Goal: Task Accomplishment & Management: Complete application form

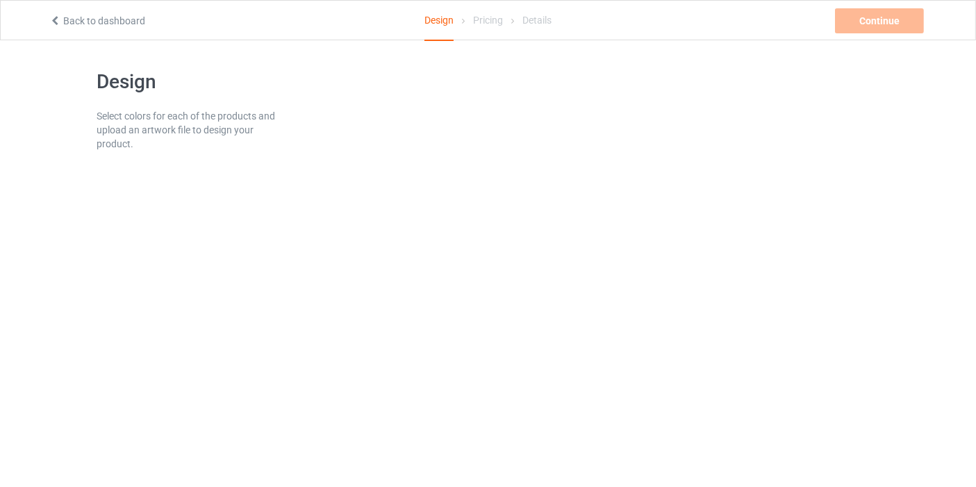
click at [443, 25] on div "Design" at bounding box center [439, 21] width 29 height 40
click at [814, 70] on div at bounding box center [589, 115] width 602 height 110
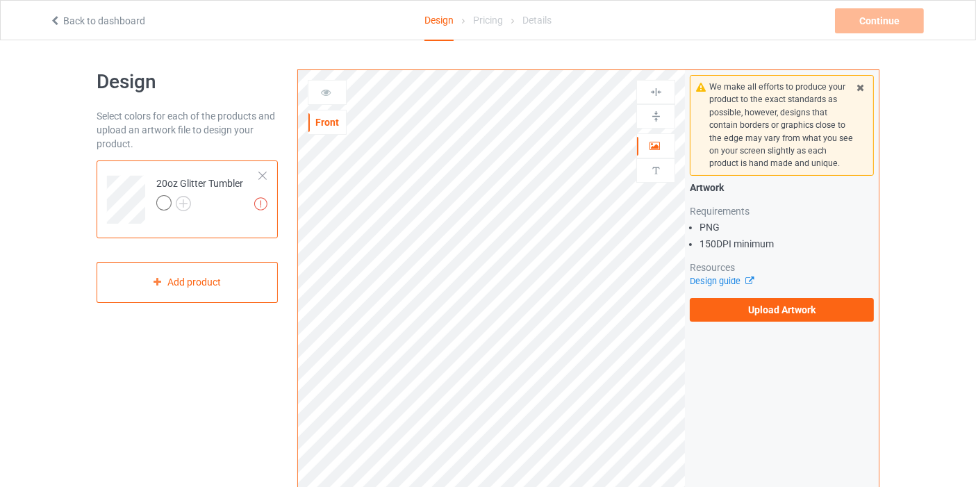
click at [263, 176] on div at bounding box center [263, 176] width 10 height 10
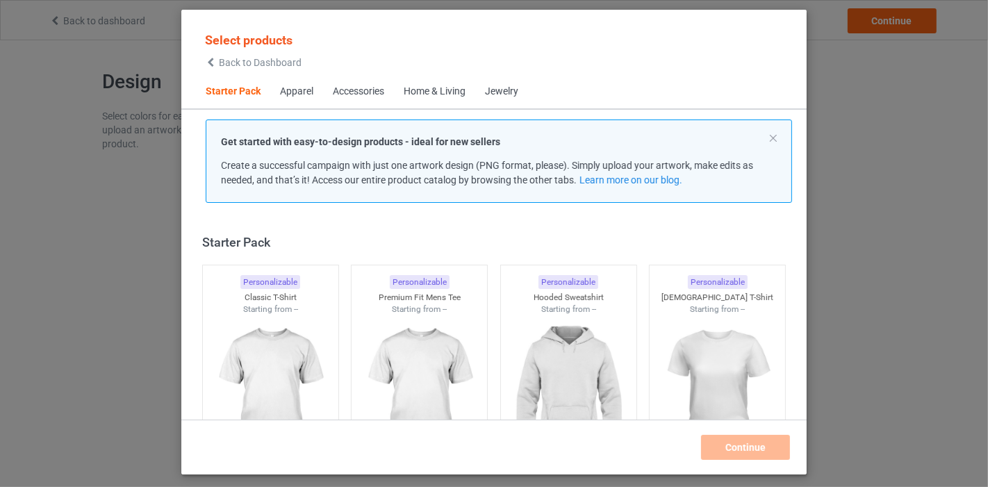
scroll to position [17, 0]
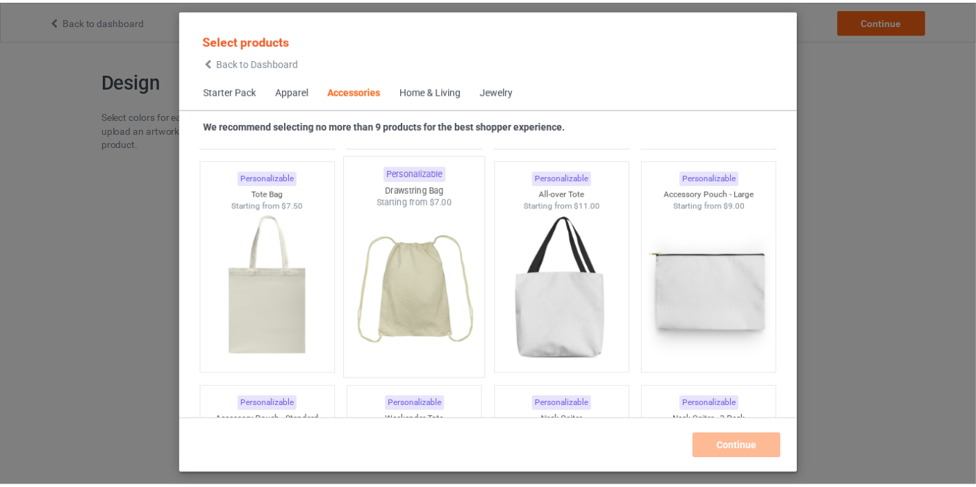
scroll to position [4186, 0]
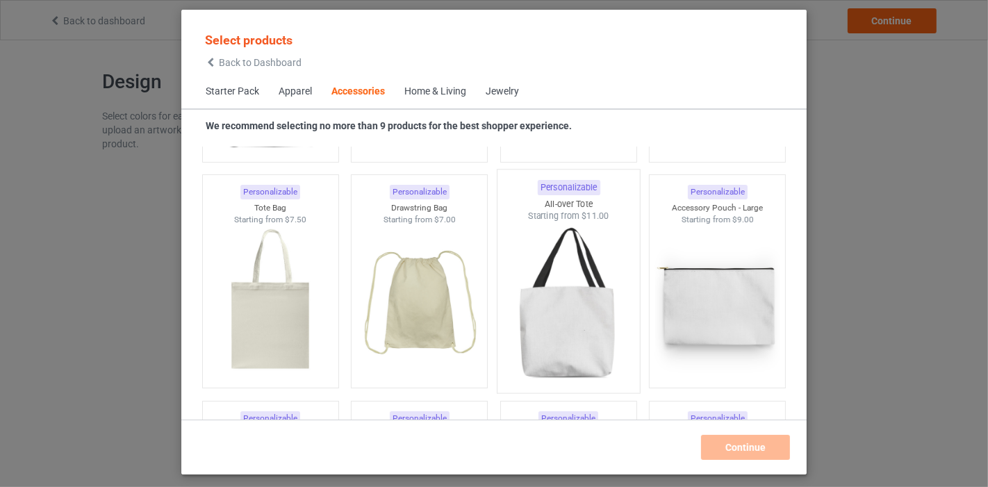
click at [561, 311] on img at bounding box center [568, 303] width 131 height 163
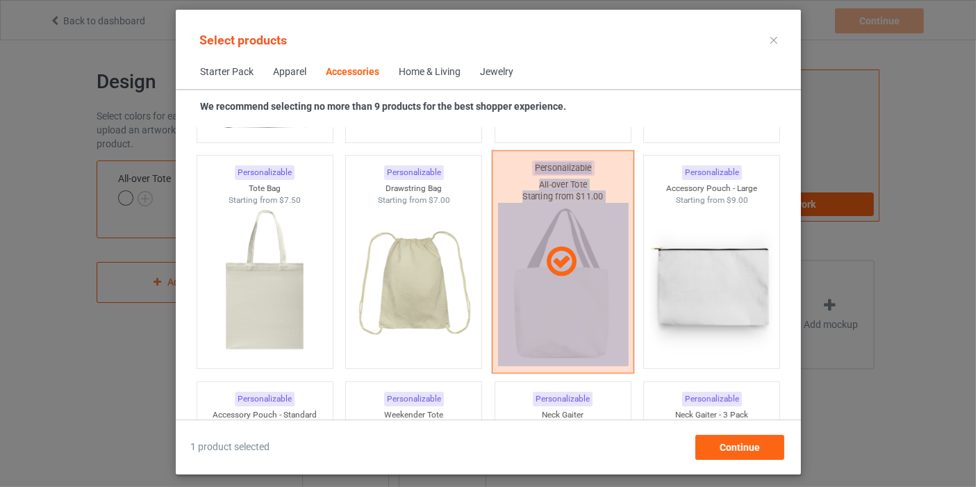
click at [560, 311] on div at bounding box center [562, 262] width 142 height 223
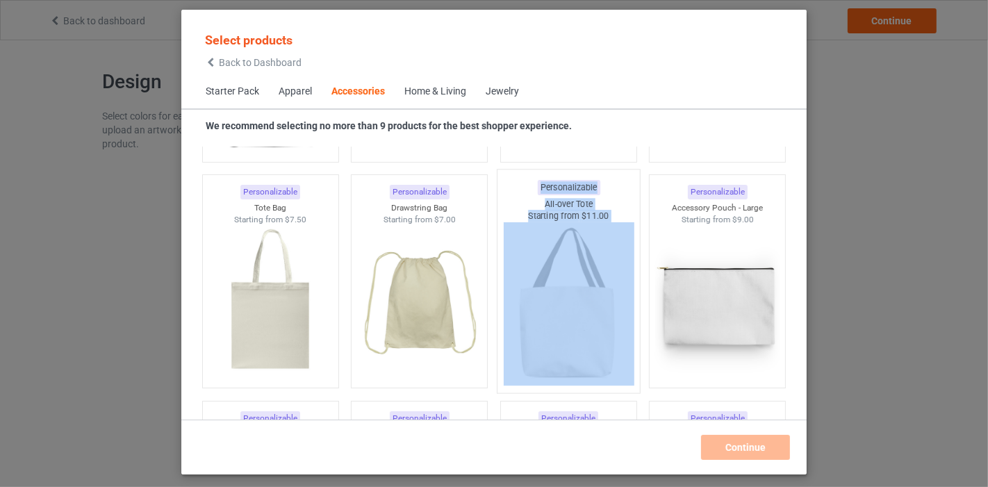
click at [560, 311] on img at bounding box center [568, 303] width 131 height 163
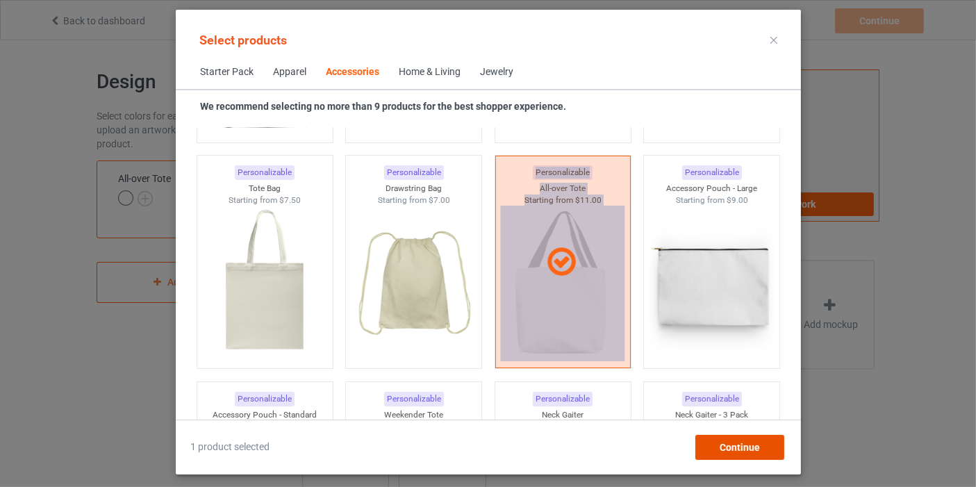
click at [738, 442] on span "Continue" at bounding box center [739, 447] width 40 height 11
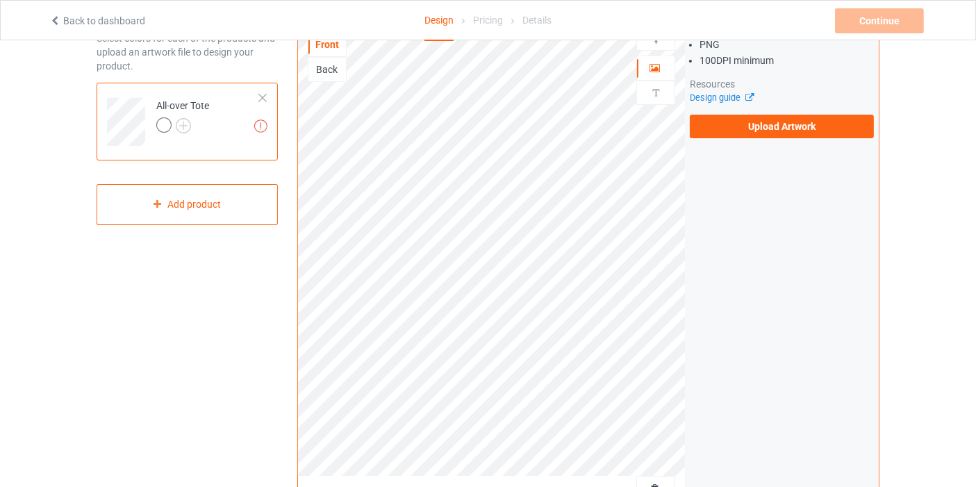
scroll to position [154, 0]
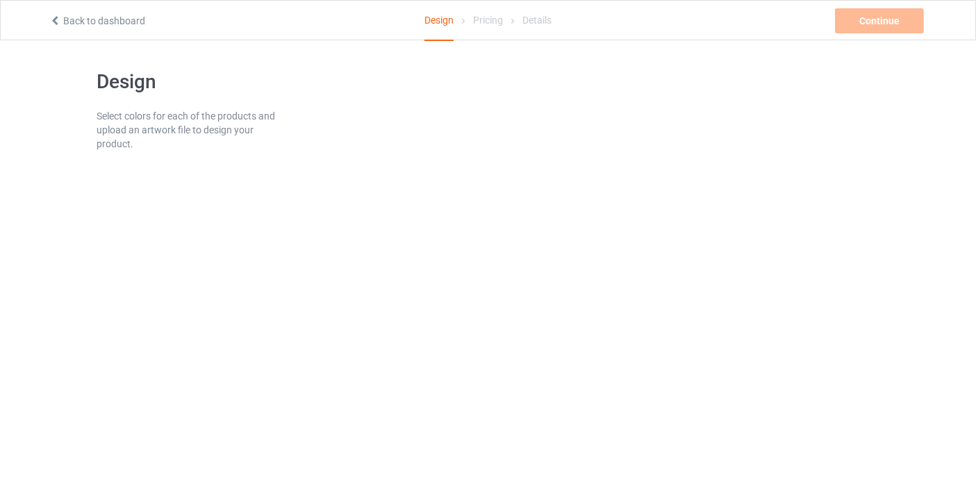
click at [133, 27] on div "Back to dashboard Design Pricing Details Continue Missing artworks" at bounding box center [488, 20] width 897 height 39
click at [131, 15] on link "Back to dashboard" at bounding box center [97, 20] width 96 height 11
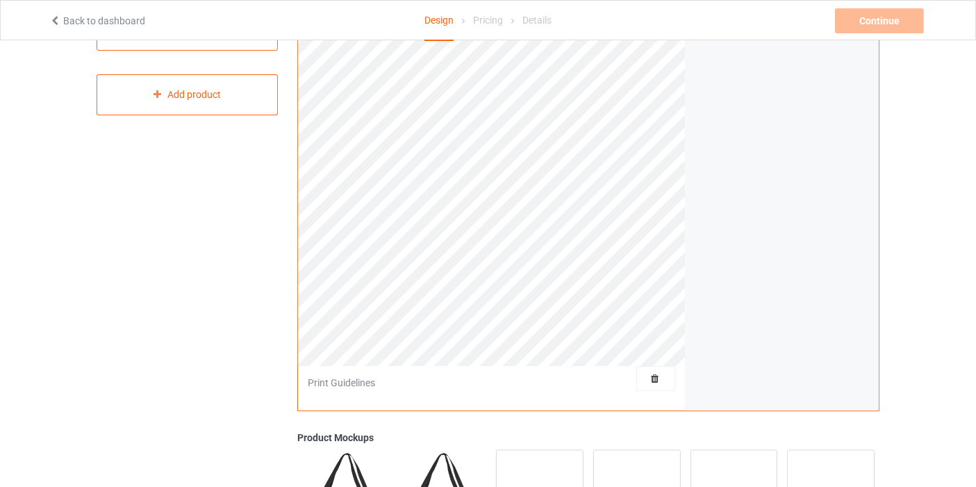
scroll to position [77, 0]
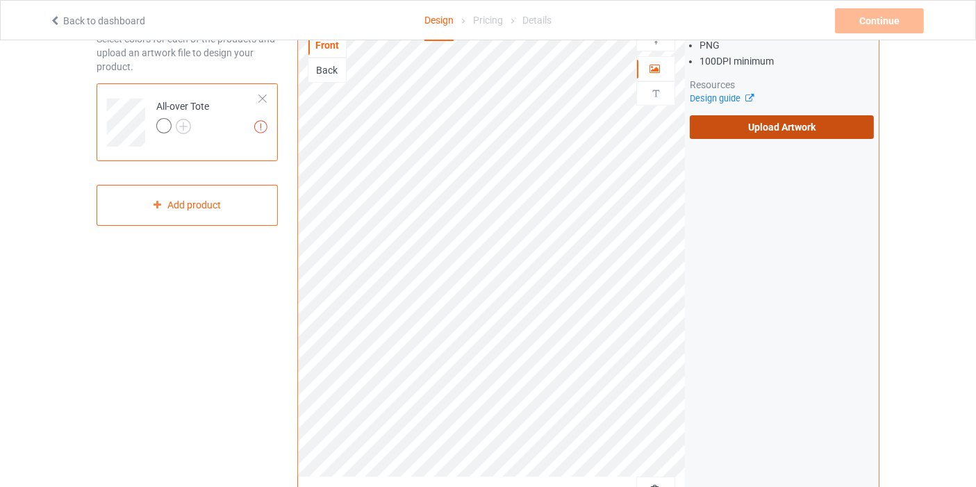
click at [745, 124] on label "Upload Artwork" at bounding box center [782, 127] width 184 height 24
click at [0, 0] on input "Upload Artwork" at bounding box center [0, 0] width 0 height 0
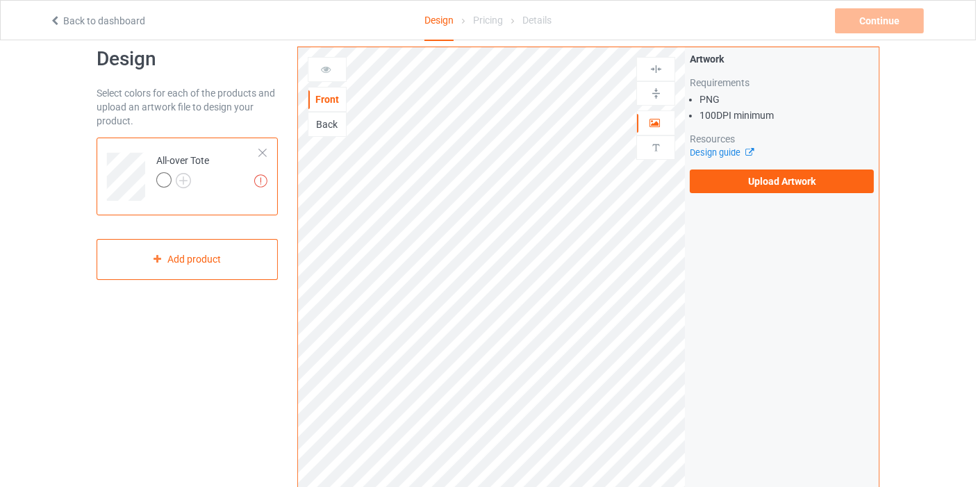
scroll to position [0, 0]
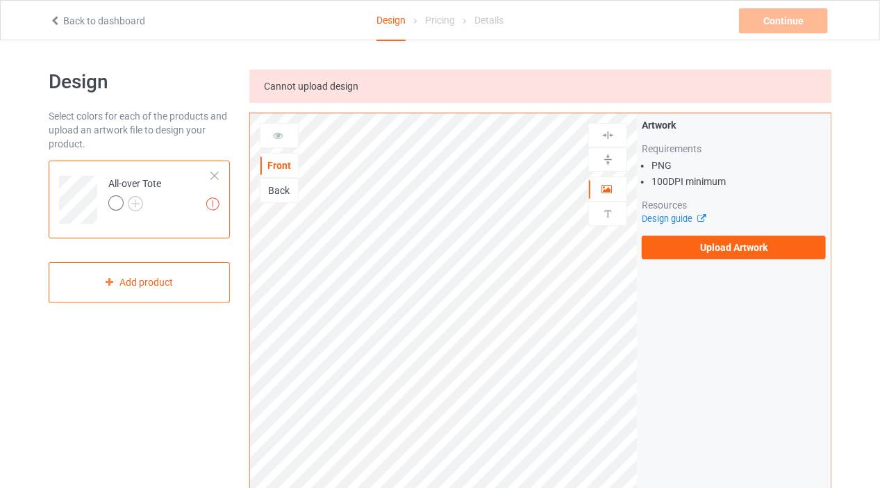
drag, startPoint x: 541, startPoint y: 19, endPoint x: 584, endPoint y: 19, distance: 42.4
click at [584, 19] on div "Back to dashboard Design Pricing Details Continue Missing artworks" at bounding box center [440, 20] width 801 height 39
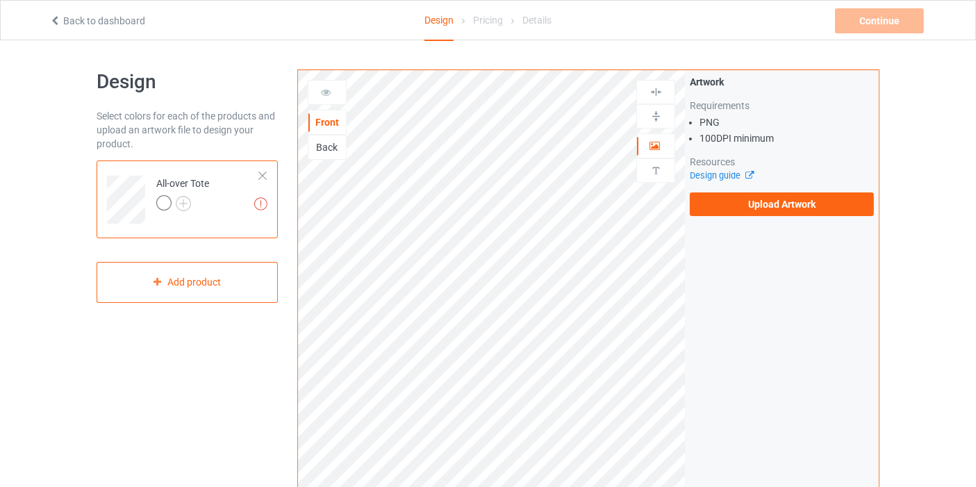
click at [257, 175] on td "Missing artworks All-over Tote" at bounding box center [208, 195] width 119 height 58
click at [263, 174] on div at bounding box center [263, 176] width 10 height 10
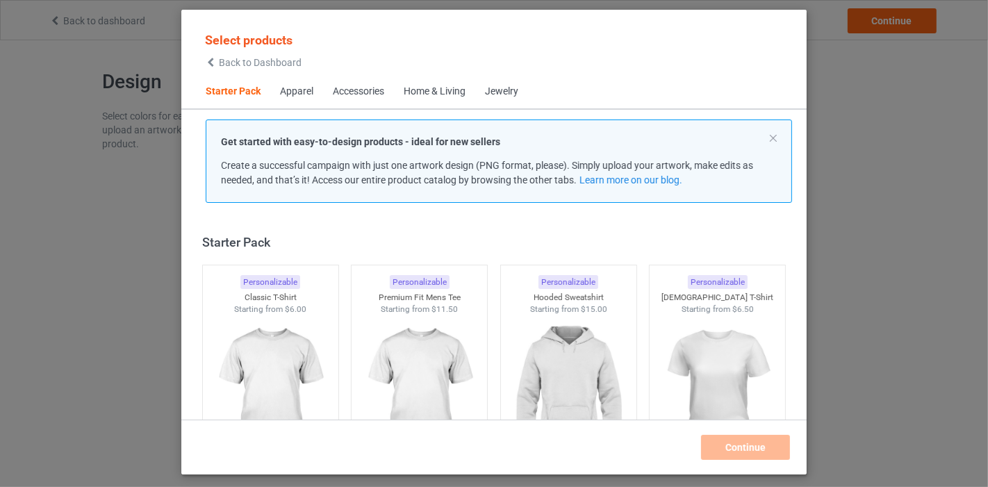
scroll to position [17, 0]
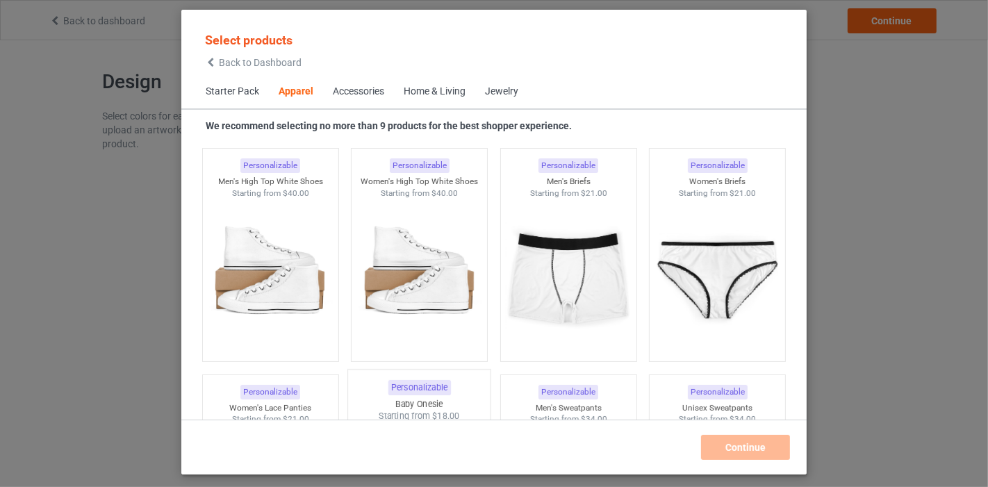
scroll to position [1870, 0]
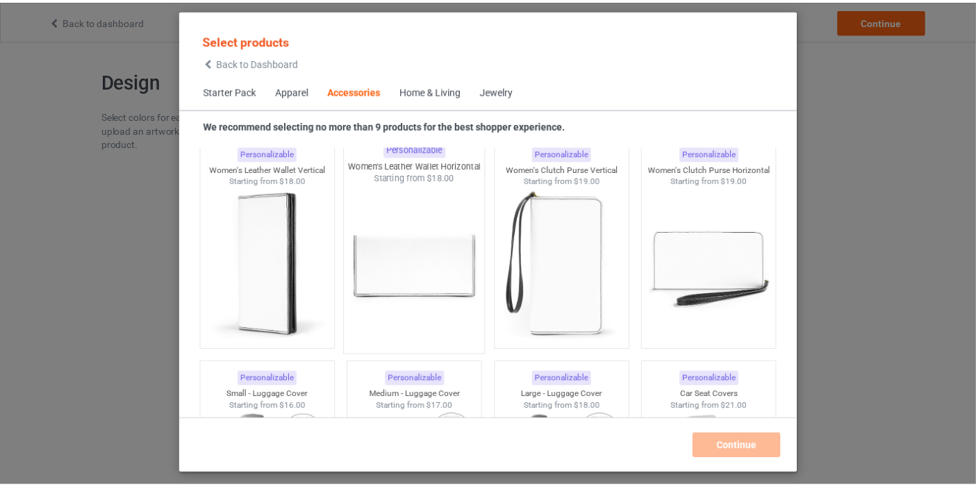
scroll to position [6039, 0]
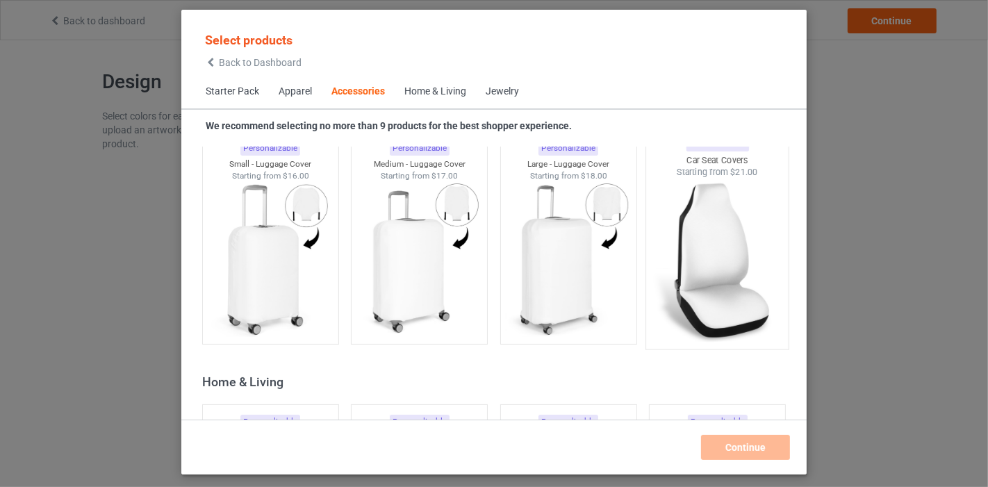
click at [710, 279] on img at bounding box center [717, 260] width 131 height 163
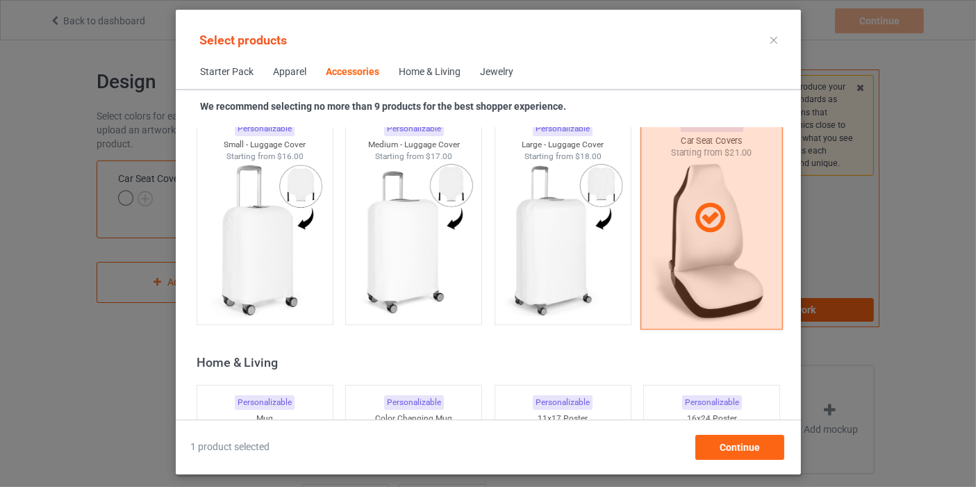
click at [710, 279] on div at bounding box center [712, 218] width 142 height 223
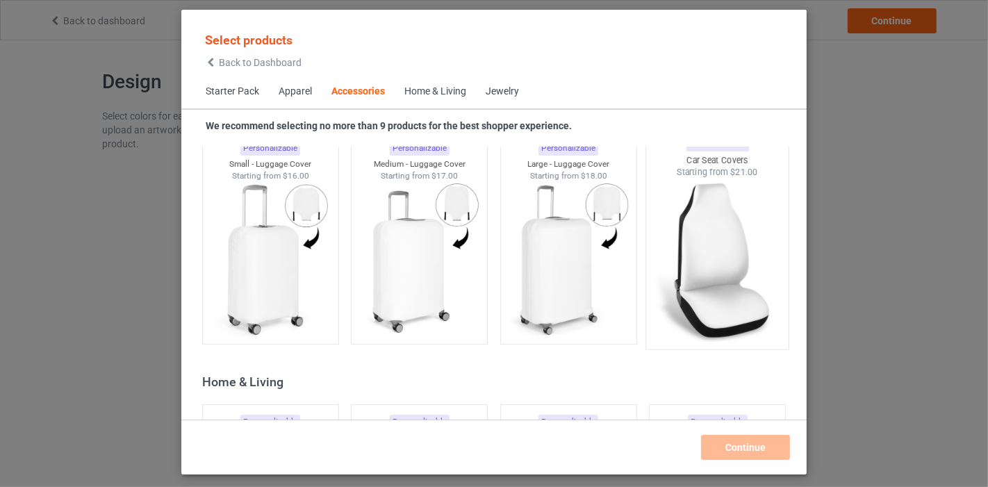
click at [709, 279] on img at bounding box center [717, 260] width 131 height 163
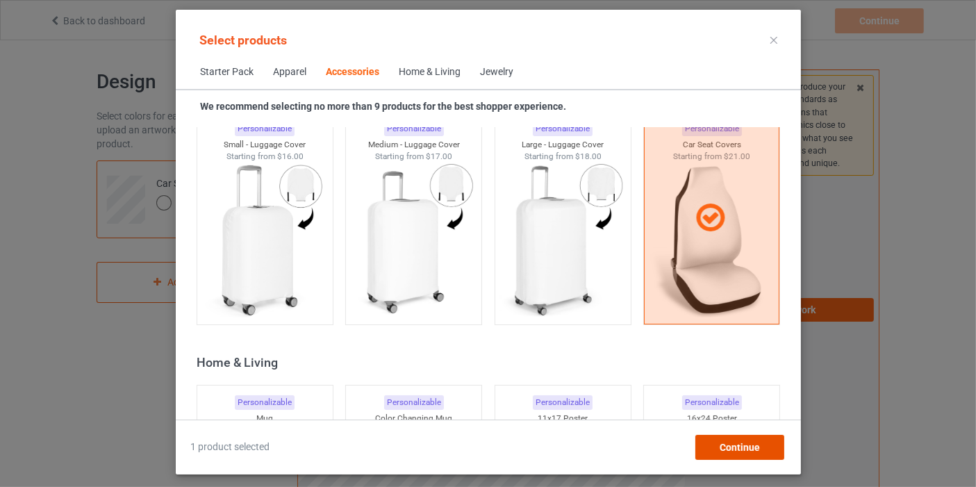
click at [721, 448] on span "Continue" at bounding box center [739, 447] width 40 height 11
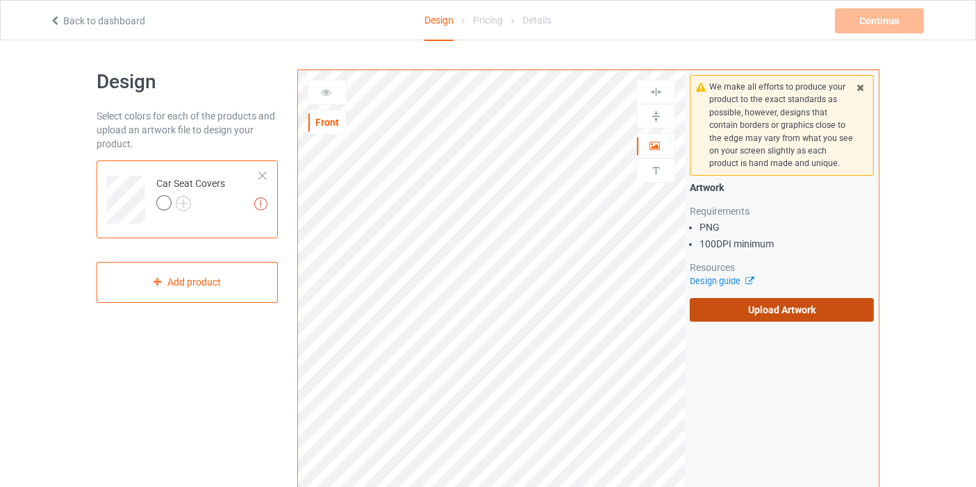
click at [726, 302] on label "Upload Artwork" at bounding box center [782, 310] width 184 height 24
click at [0, 0] on input "Upload Artwork" at bounding box center [0, 0] width 0 height 0
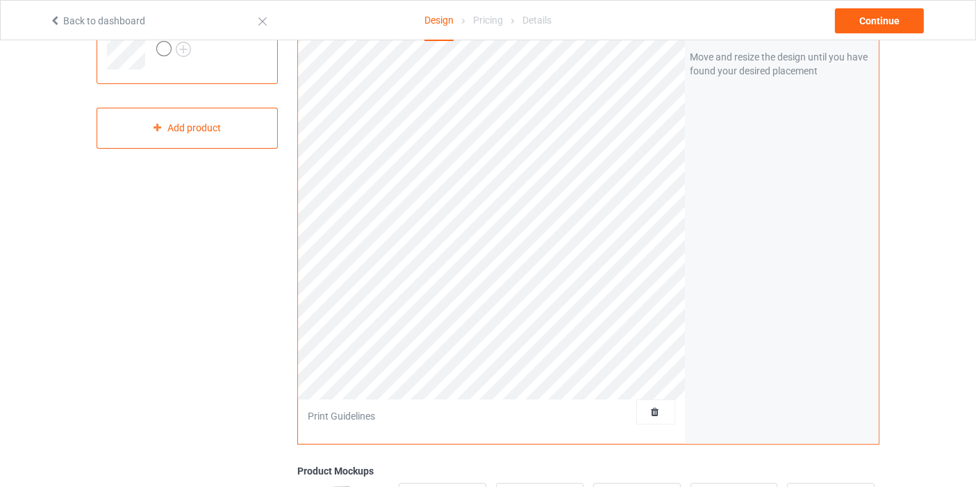
scroll to position [77, 0]
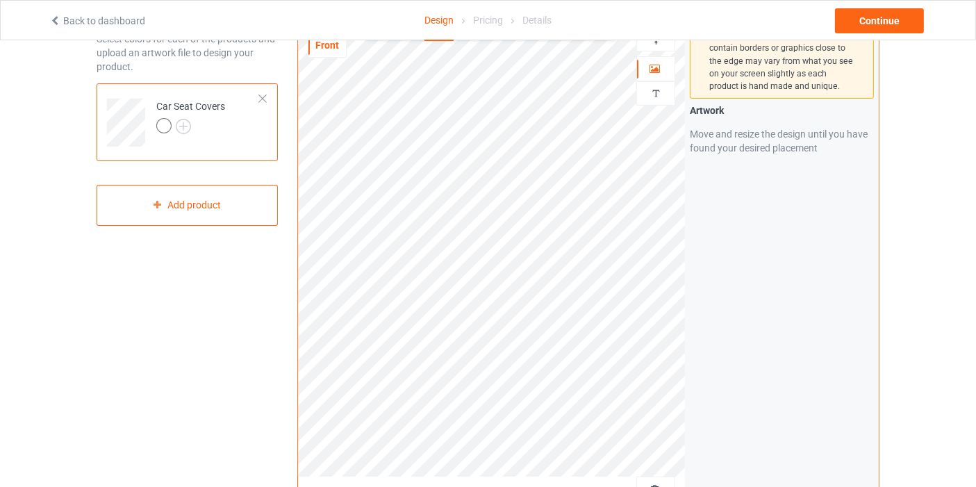
click at [579, 479] on div "Print quality: Average ( 25.04 " x 59.06 " @ 133 DPI) Front Artwork Personalize…" at bounding box center [492, 257] width 388 height 528
click at [867, 16] on div "Continue" at bounding box center [879, 20] width 89 height 25
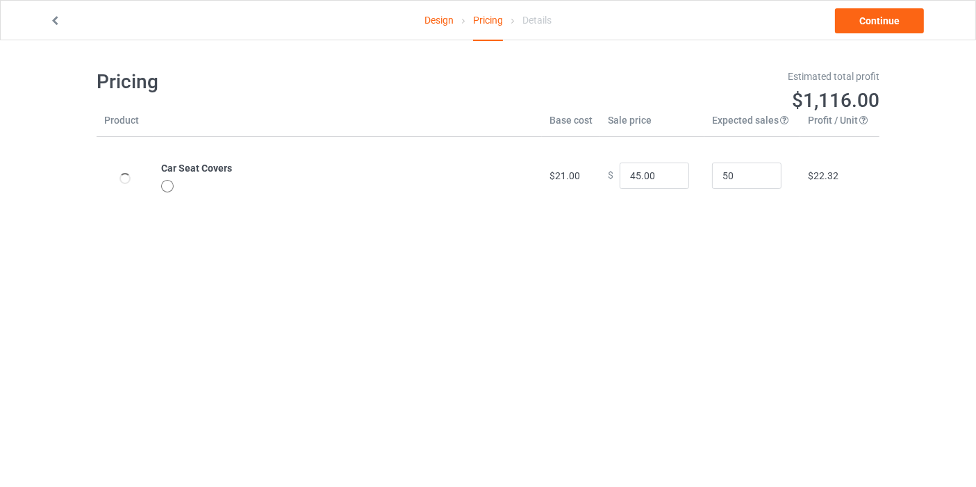
click at [52, 26] on div at bounding box center [189, 21] width 299 height 14
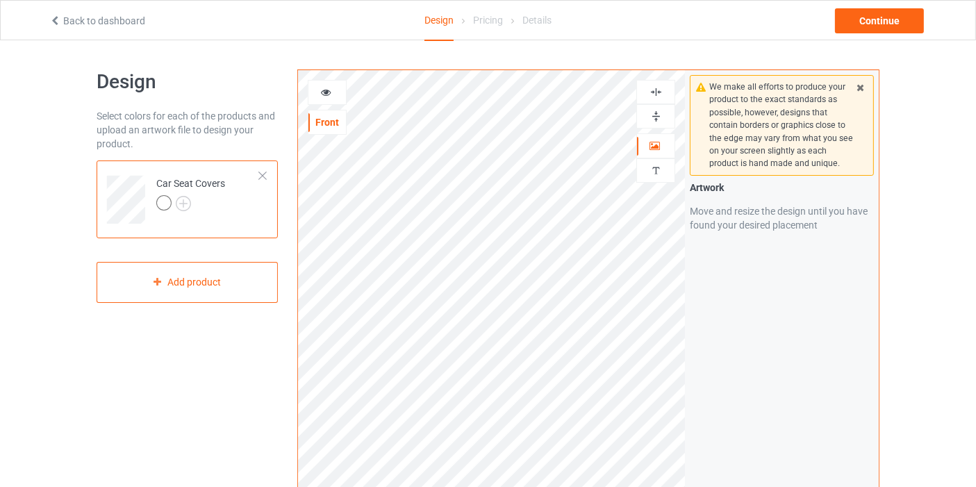
click at [326, 92] on icon at bounding box center [326, 90] width 12 height 10
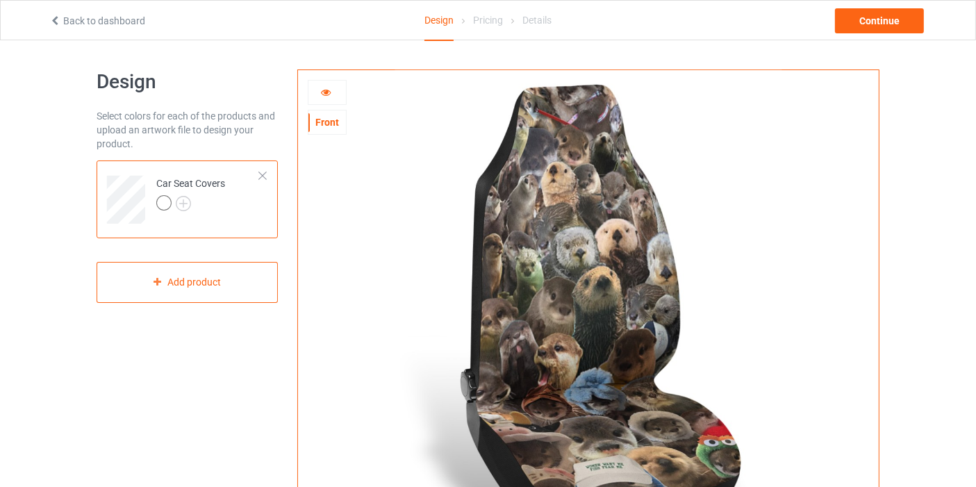
click at [329, 90] on icon at bounding box center [326, 90] width 12 height 10
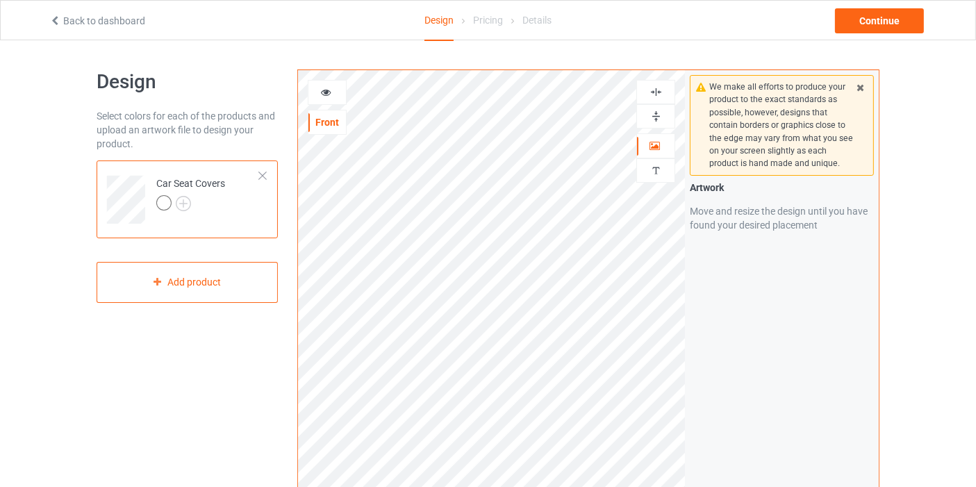
click at [866, 90] on icon at bounding box center [861, 86] width 12 height 10
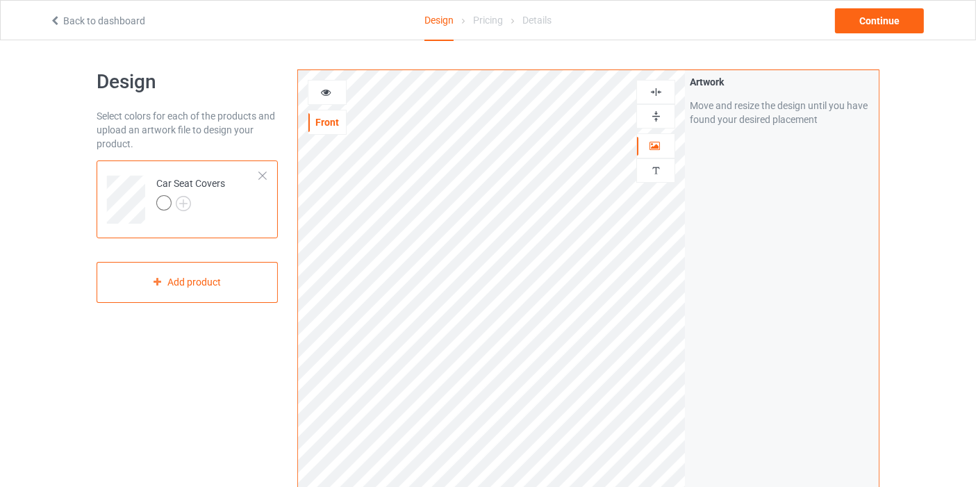
click at [657, 87] on img at bounding box center [656, 91] width 13 height 13
click at [659, 126] on div at bounding box center [655, 116] width 39 height 24
click at [657, 114] on img at bounding box center [656, 116] width 13 height 13
click at [656, 93] on img at bounding box center [656, 91] width 13 height 13
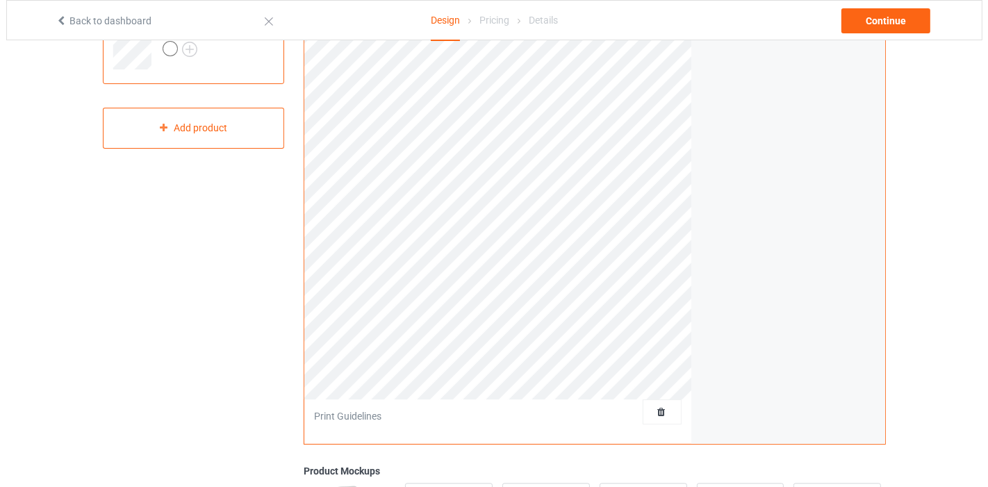
scroll to position [308, 0]
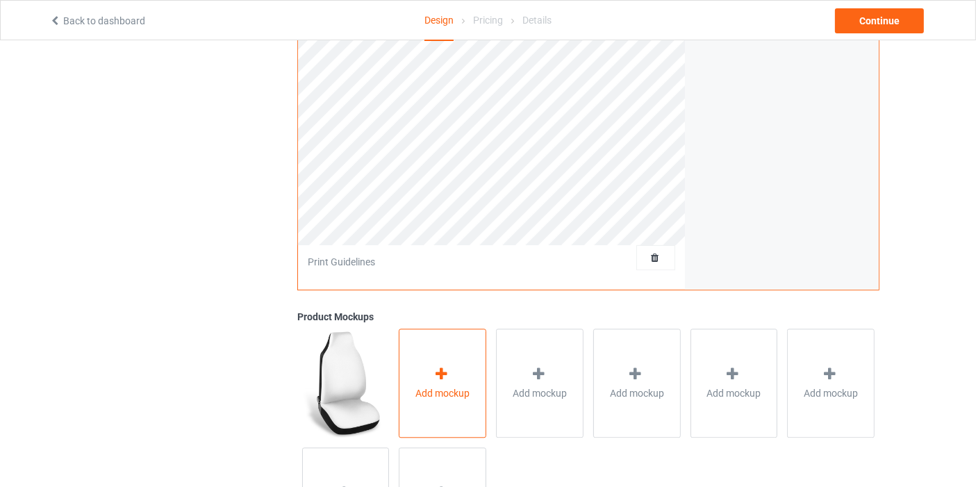
click at [470, 354] on div "Add mockup" at bounding box center [443, 383] width 88 height 109
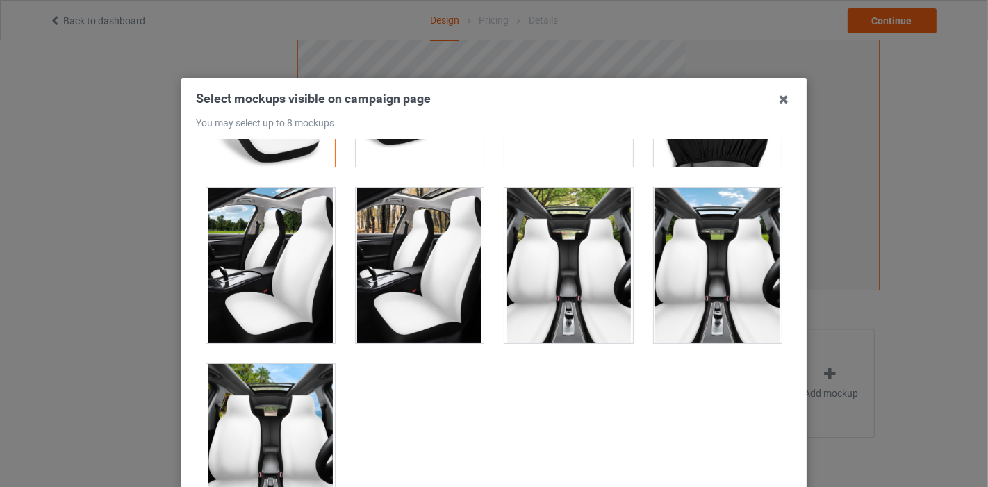
scroll to position [0, 0]
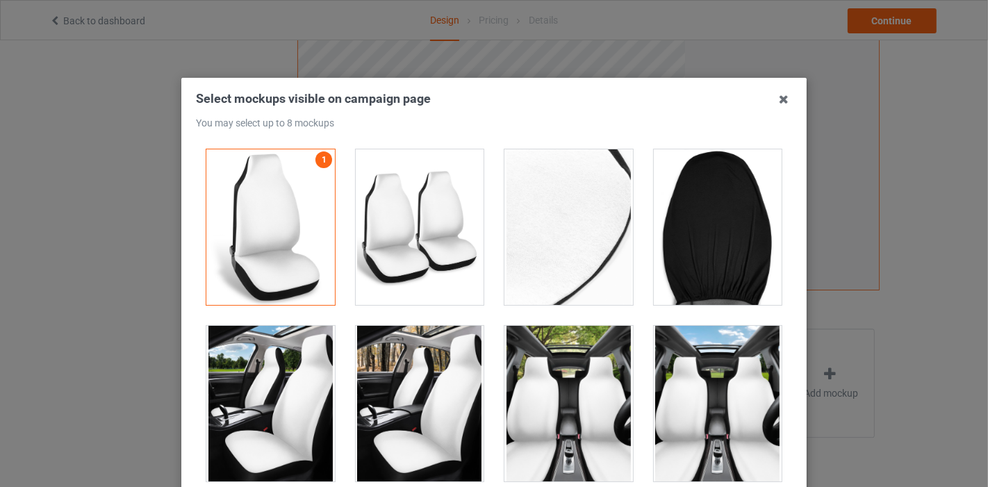
click at [425, 278] on div at bounding box center [420, 227] width 129 height 156
click at [603, 281] on div at bounding box center [568, 227] width 129 height 156
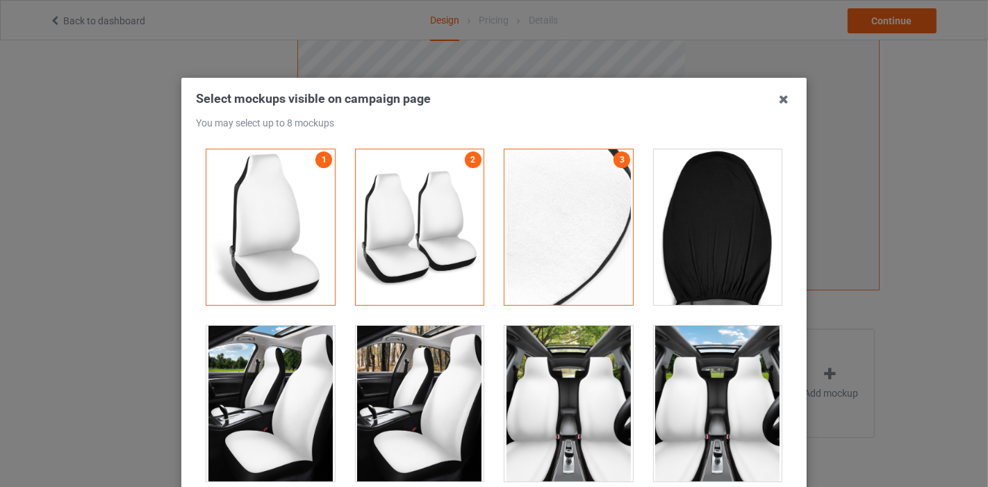
click at [750, 242] on div at bounding box center [718, 227] width 129 height 156
click at [235, 412] on div at bounding box center [270, 404] width 129 height 156
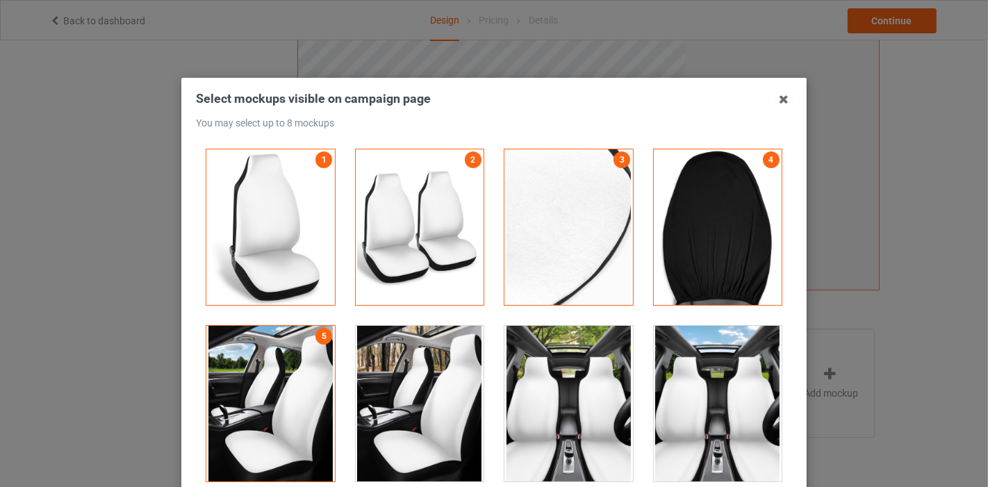
click at [469, 397] on div at bounding box center [420, 404] width 129 height 156
click at [534, 373] on div at bounding box center [568, 404] width 129 height 156
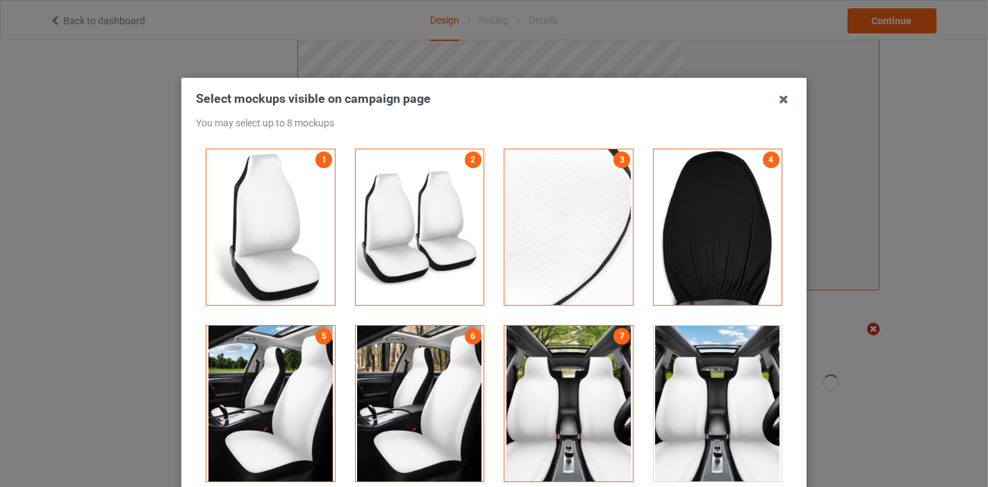
click at [716, 377] on div at bounding box center [718, 404] width 129 height 156
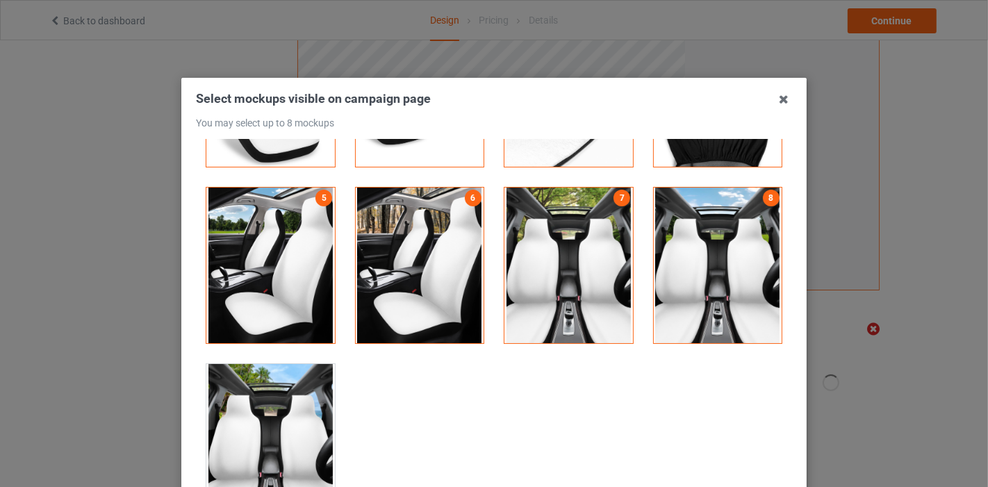
click at [312, 450] on div at bounding box center [270, 442] width 129 height 156
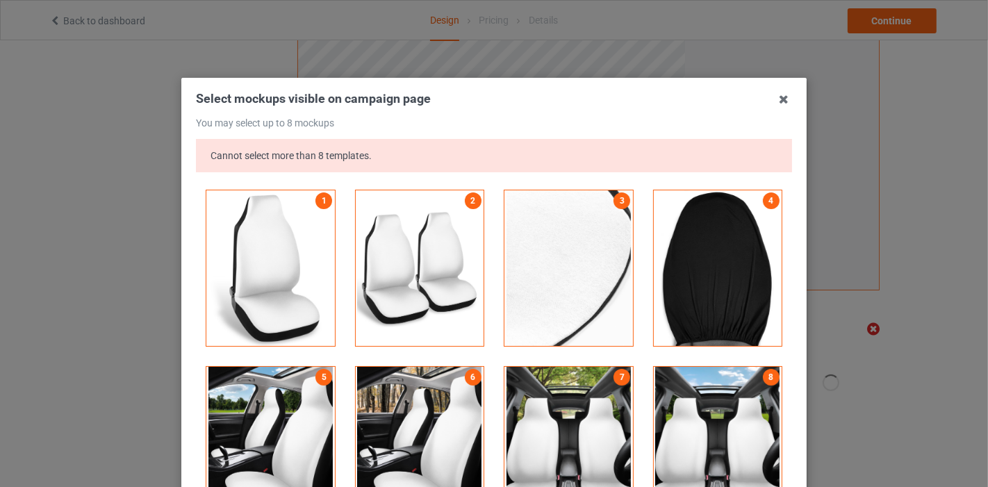
scroll to position [0, 0]
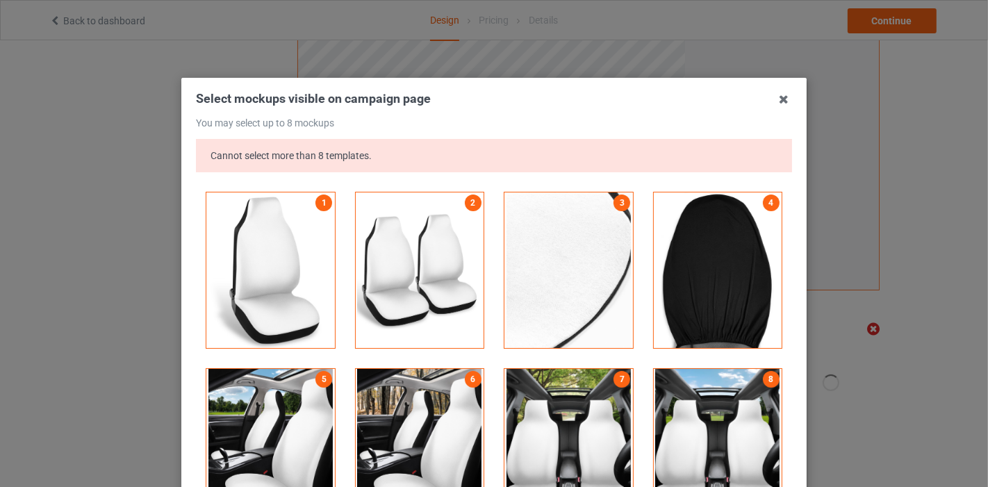
click at [522, 237] on div at bounding box center [568, 270] width 129 height 156
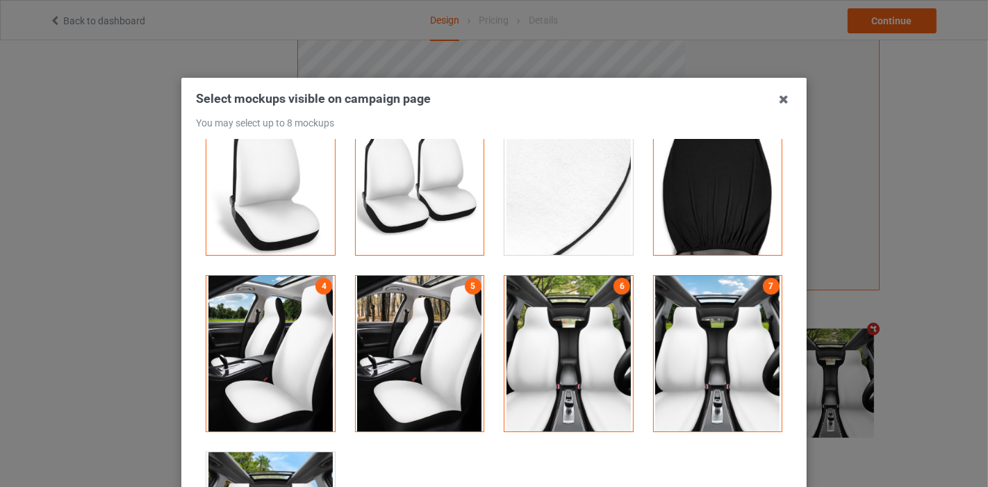
scroll to position [138, 0]
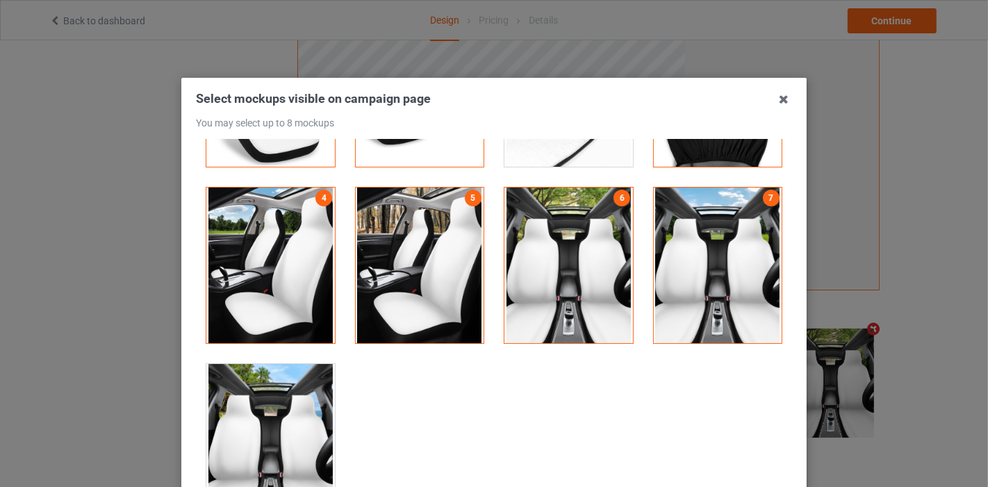
click at [272, 425] on div at bounding box center [270, 442] width 129 height 156
click at [775, 100] on icon at bounding box center [784, 99] width 22 height 22
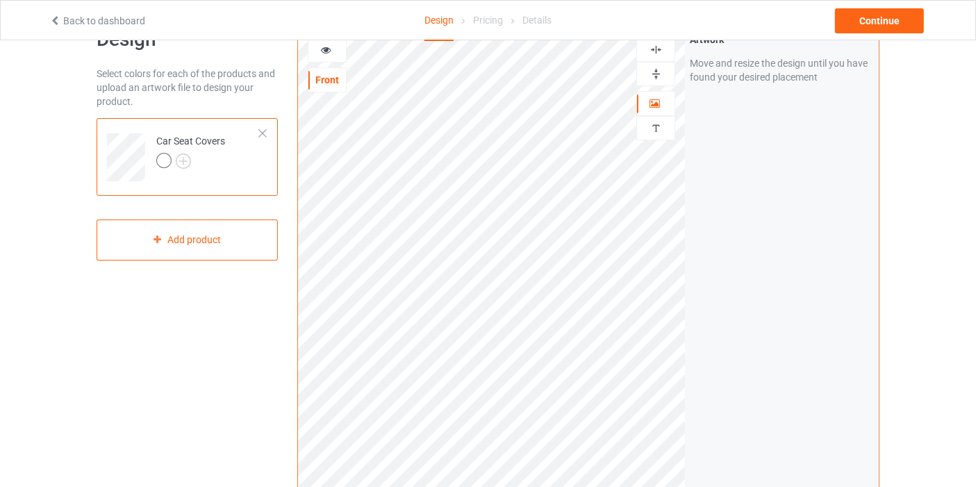
scroll to position [0, 0]
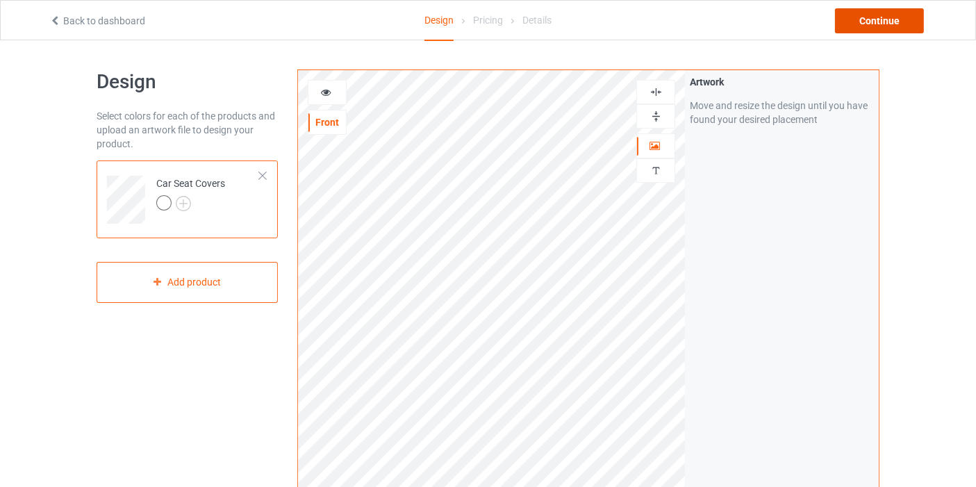
click at [855, 19] on div "Continue" at bounding box center [879, 20] width 89 height 25
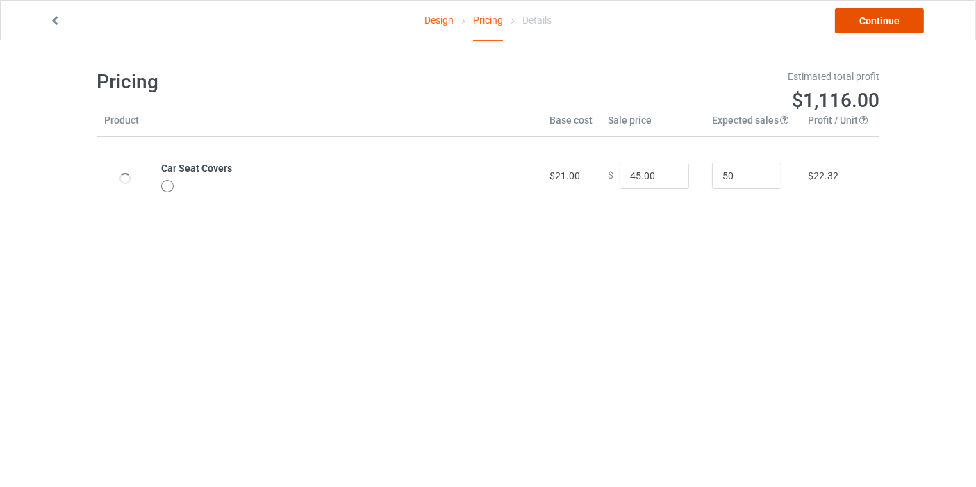
click at [916, 24] on link "Continue" at bounding box center [879, 20] width 89 height 25
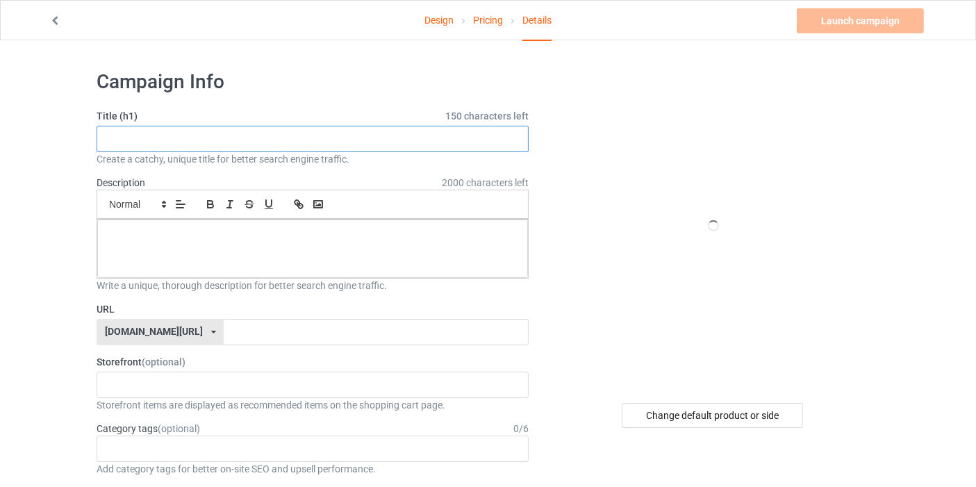
click at [215, 133] on input "text" at bounding box center [313, 139] width 432 height 26
drag, startPoint x: 108, startPoint y: 139, endPoint x: 258, endPoint y: 142, distance: 150.1
click at [258, 142] on input "New car seat design for otter lovers" at bounding box center [313, 139] width 432 height 26
drag, startPoint x: 112, startPoint y: 139, endPoint x: 174, endPoint y: 153, distance: 64.1
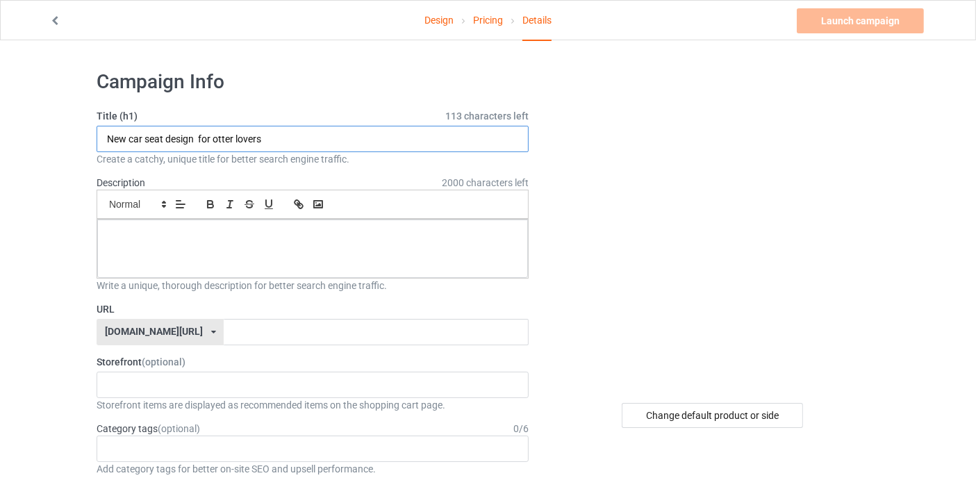
click at [183, 156] on div "Title (h1) 113 characters left New car seat design for otter lovers Create a ca…" at bounding box center [313, 137] width 432 height 57
click at [107, 133] on input "New car seat design for otter lovers" at bounding box center [313, 139] width 432 height 26
drag, startPoint x: 107, startPoint y: 133, endPoint x: 290, endPoint y: 156, distance: 184.8
click at [290, 156] on div "Title (h1) 113 characters left New car seat design for otter lovers Create a ca…" at bounding box center [313, 137] width 432 height 57
type input "New car seat design for otter lovers"
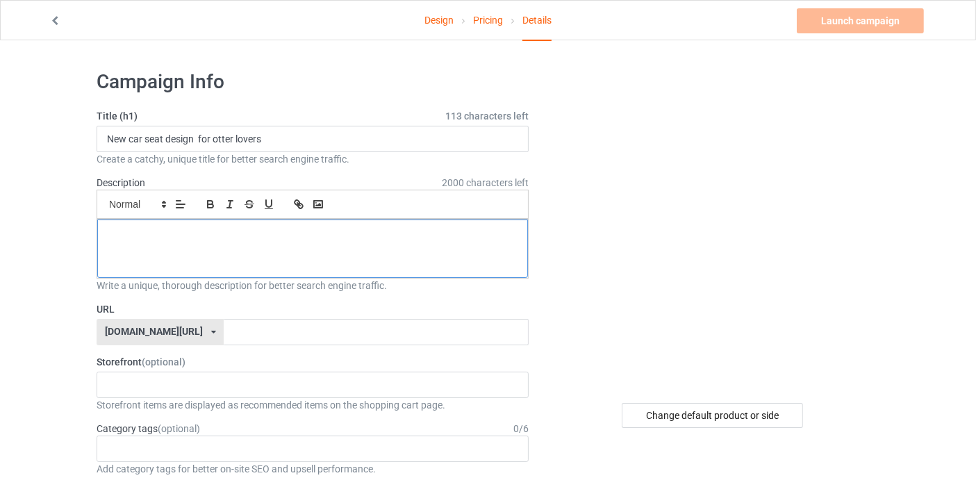
click at [254, 244] on div at bounding box center [312, 249] width 431 height 58
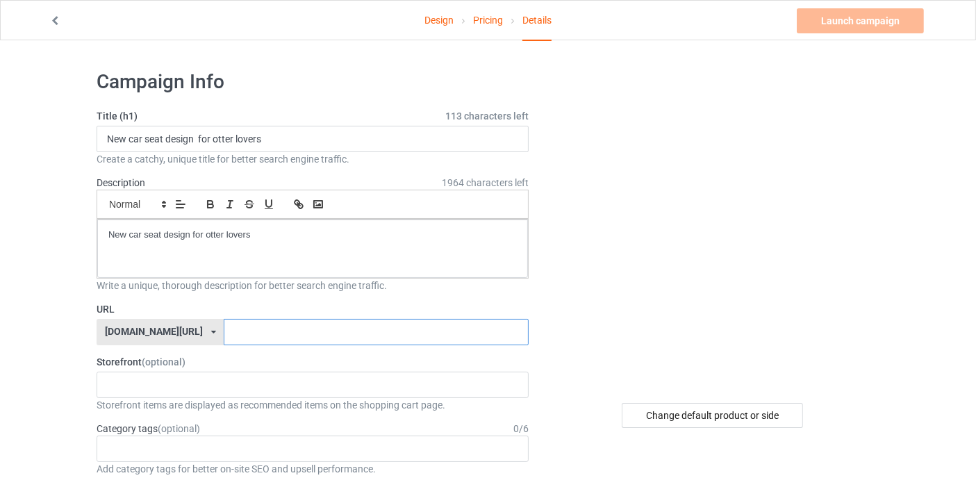
paste input "New car seat design for otter lovers"
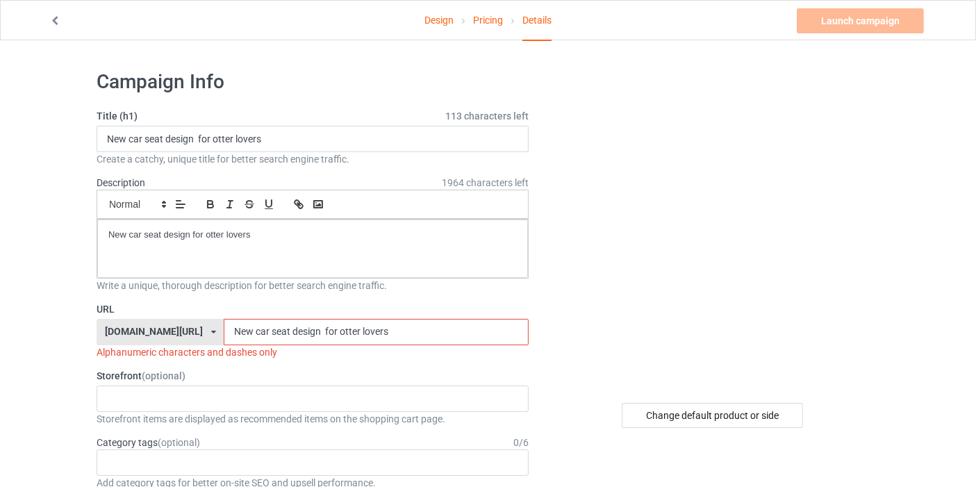
click at [224, 328] on input "New car seat design for otter lovers" at bounding box center [376, 332] width 304 height 26
click at [230, 334] on input "New-car seat design for otter lovers" at bounding box center [376, 332] width 304 height 26
click at [236, 330] on input "New-car- seat design for otter lovers" at bounding box center [376, 332] width 304 height 26
click at [254, 328] on input "New-car-seat design for otter lovers" at bounding box center [376, 332] width 304 height 26
click at [286, 327] on input "New-car-seat-design for otter lovers" at bounding box center [376, 332] width 304 height 26
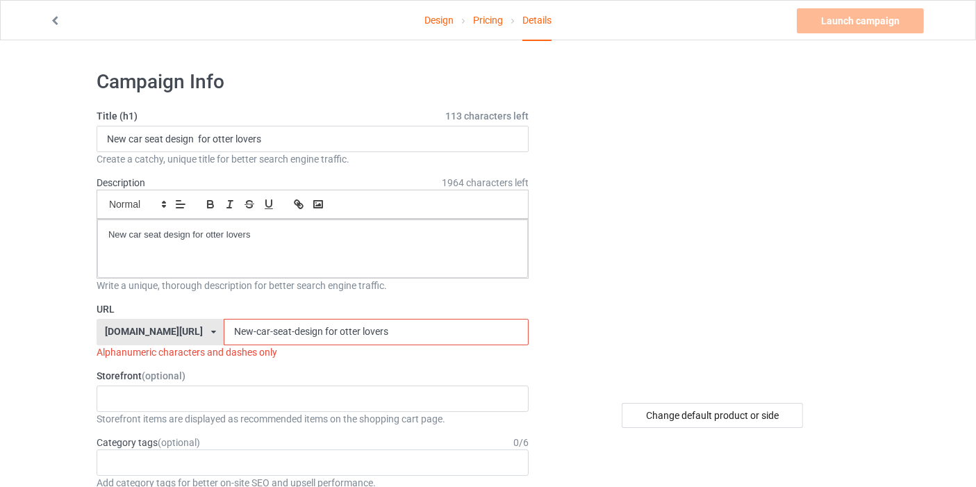
click at [286, 330] on input "New-car-seat-design for otter lovers" at bounding box center [376, 332] width 304 height 26
click at [299, 330] on input "New-car-seat-design-for otter lovers" at bounding box center [376, 332] width 304 height 26
click at [323, 330] on input "New-car-seat-design-for-otter lovers" at bounding box center [376, 332] width 304 height 26
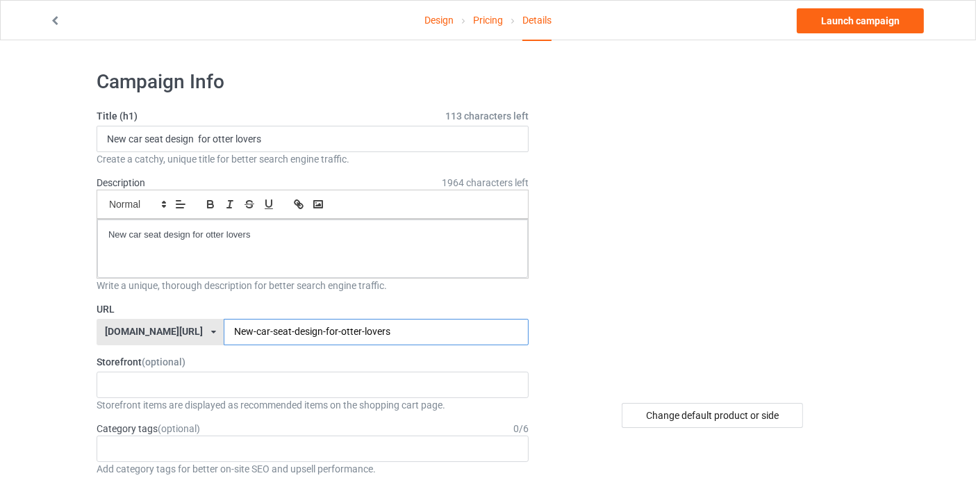
type input "New-car-seat-design-for-otter-lovers"
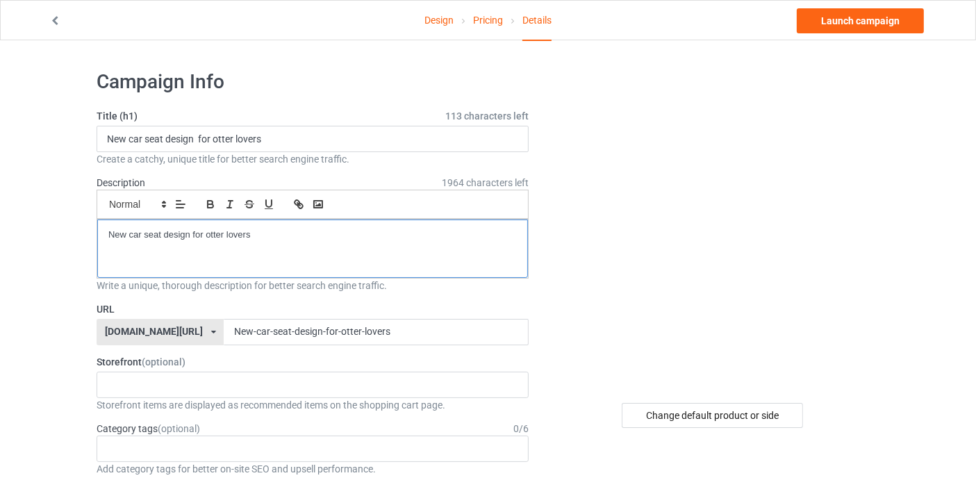
click at [188, 235] on p "New car seat design for otter lovers" at bounding box center [312, 235] width 409 height 13
click at [192, 233] on p "New car seat design for otter lovers" at bounding box center [312, 235] width 409 height 13
click at [196, 137] on input "New car seat design for otter lovers" at bounding box center [313, 139] width 432 height 26
type input "New car seat design for otter lovers"
click at [252, 239] on p "New car seat design for otter lovers" at bounding box center [312, 235] width 409 height 13
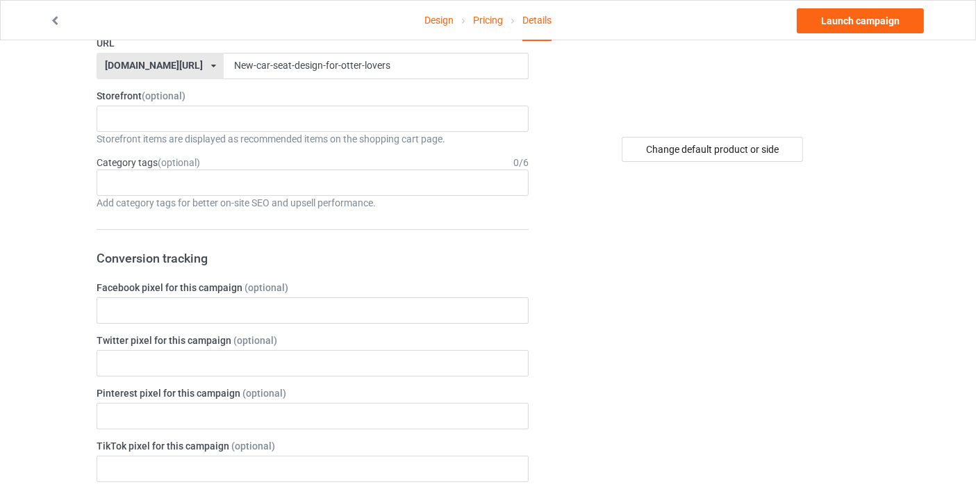
scroll to position [231, 0]
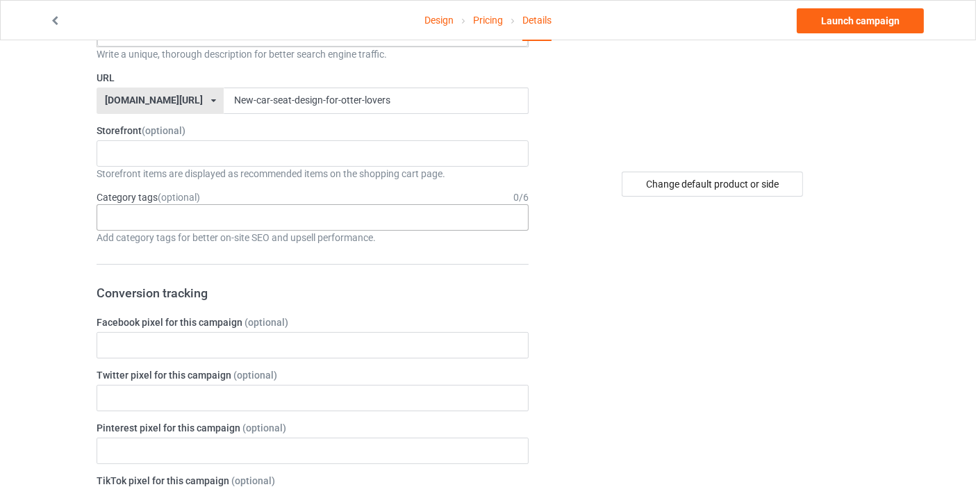
click at [204, 210] on div "Age > 1-19 > 1 Age > 1-12 Months > 1 Month Age > 1-12 Months Age > 1-19 Age > 1…" at bounding box center [313, 217] width 432 height 26
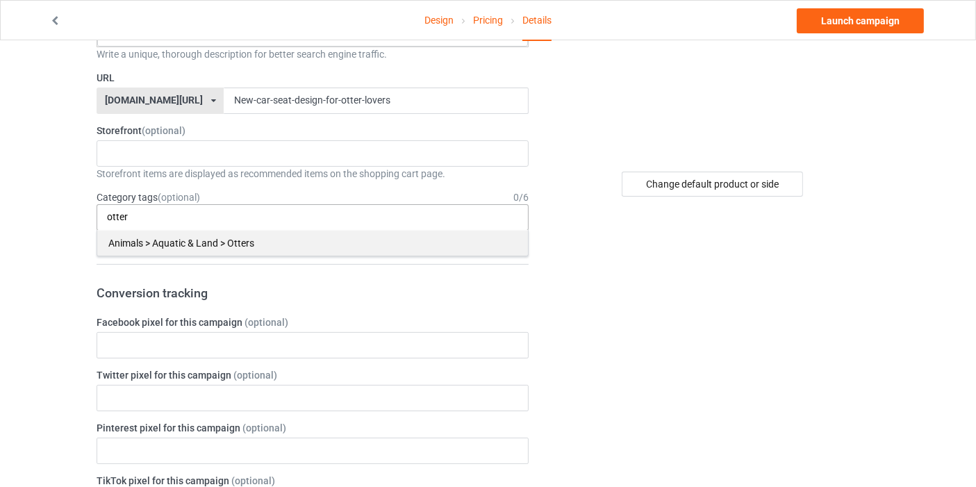
type input "otter"
click at [208, 236] on div "Animals > Aquatic & Land > Otters" at bounding box center [312, 243] width 431 height 26
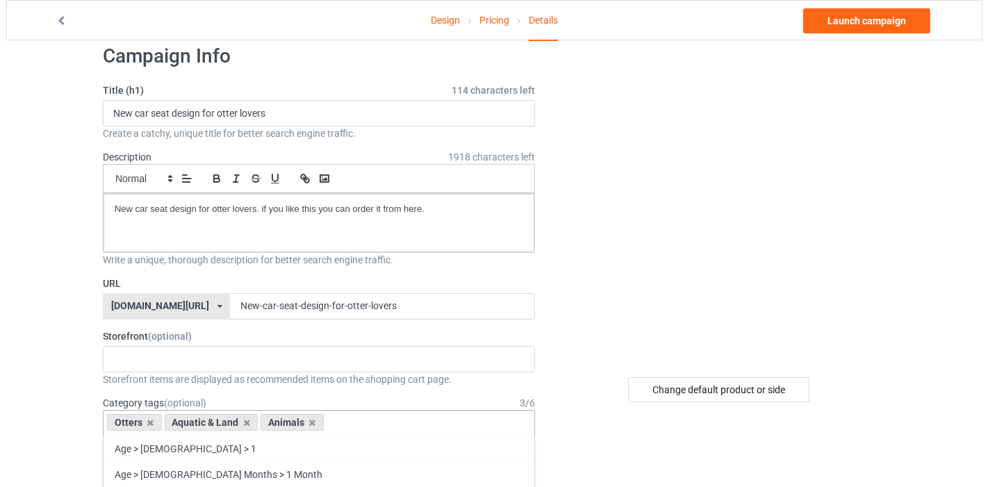
scroll to position [0, 0]
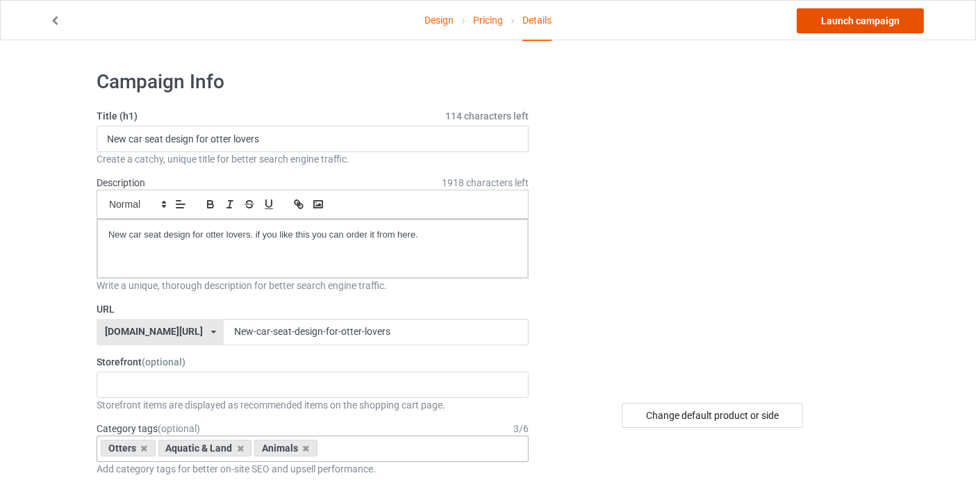
click at [880, 27] on link "Launch campaign" at bounding box center [860, 20] width 127 height 25
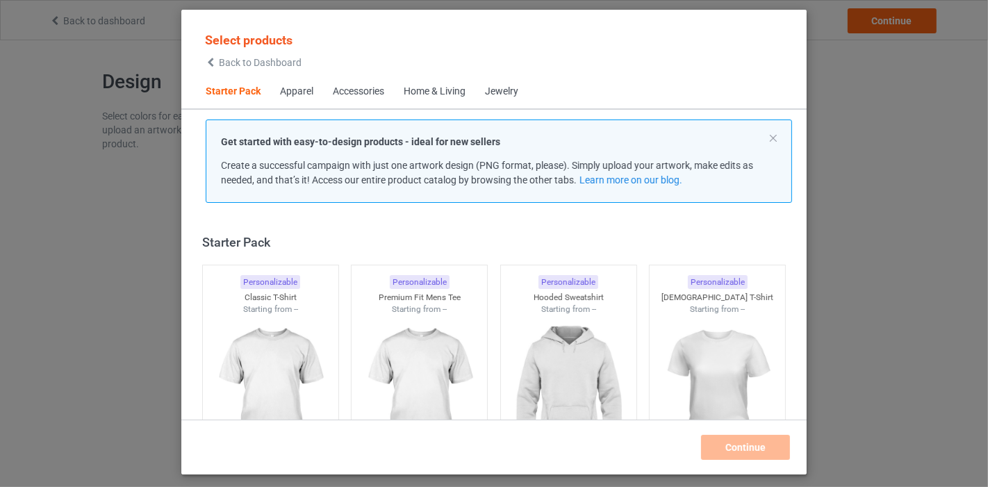
scroll to position [17, 0]
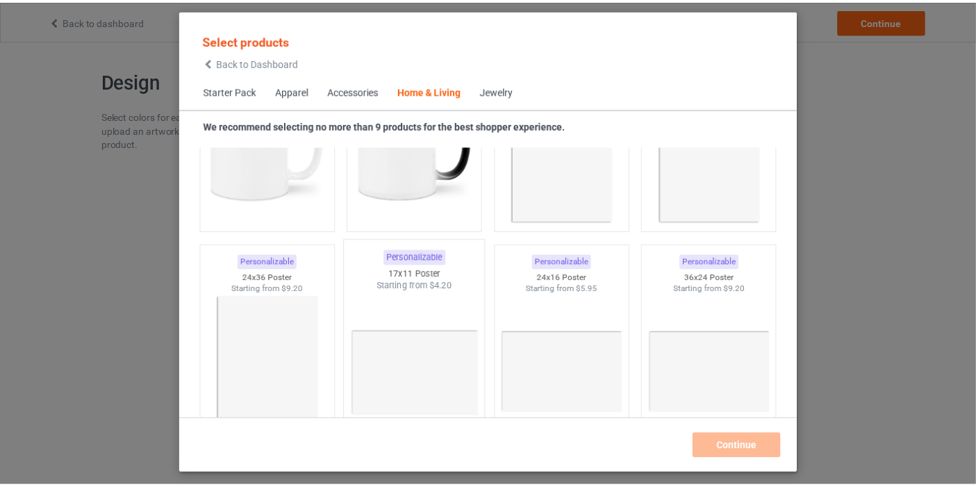
scroll to position [6348, 0]
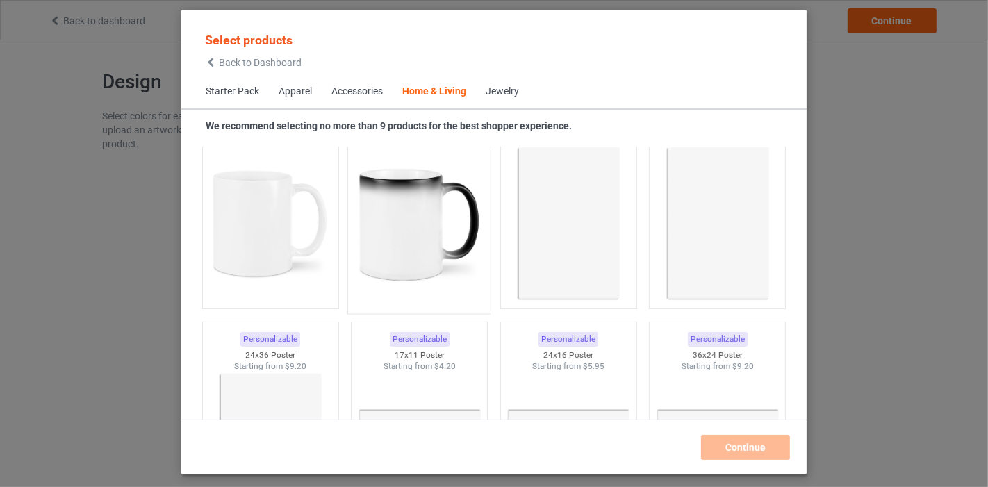
click at [390, 233] on img at bounding box center [419, 224] width 131 height 163
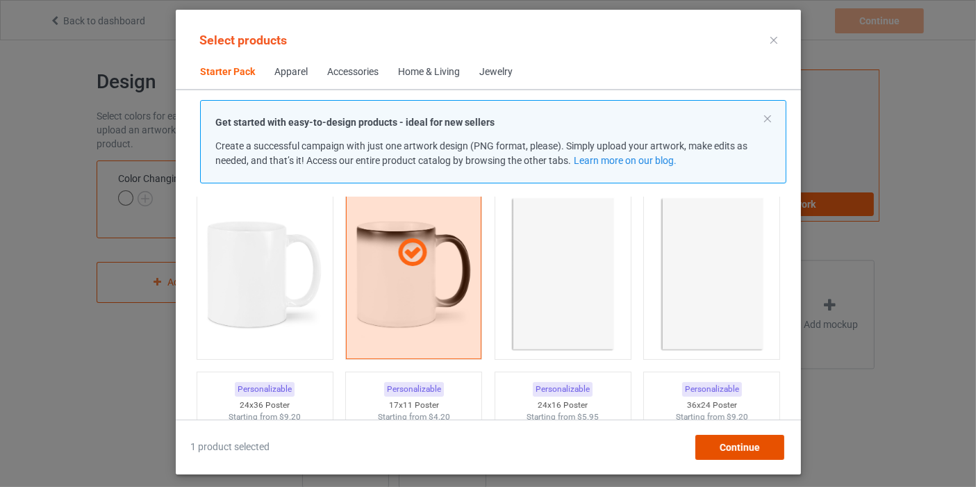
click at [726, 445] on span "Continue" at bounding box center [739, 447] width 40 height 11
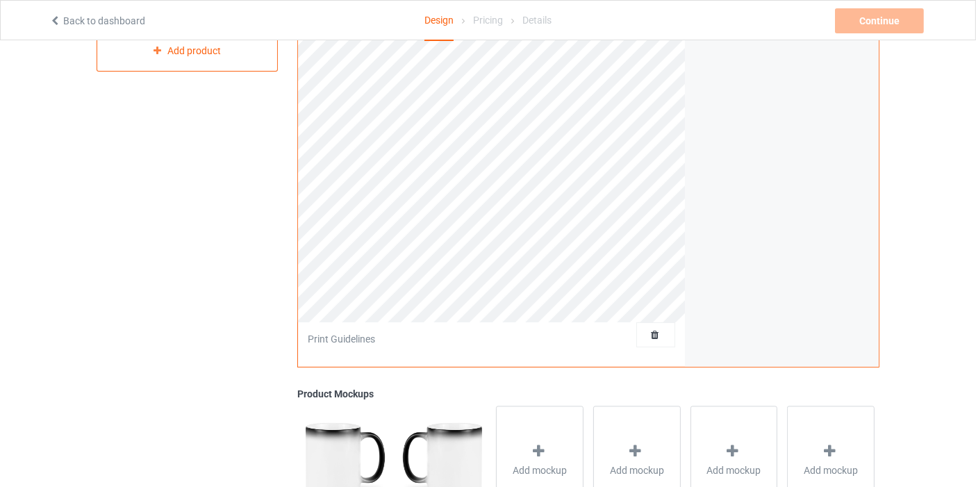
scroll to position [77, 0]
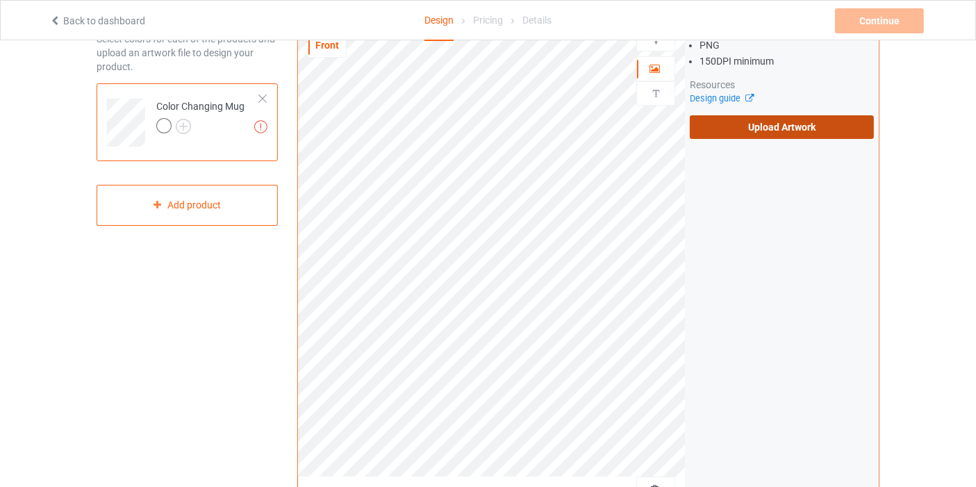
click at [813, 122] on label "Upload Artwork" at bounding box center [782, 127] width 184 height 24
click at [0, 0] on input "Upload Artwork" at bounding box center [0, 0] width 0 height 0
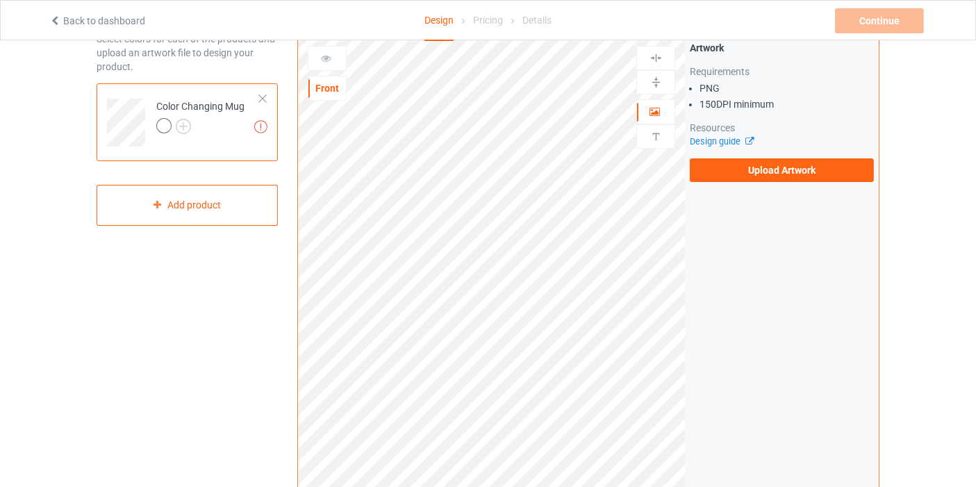
scroll to position [0, 0]
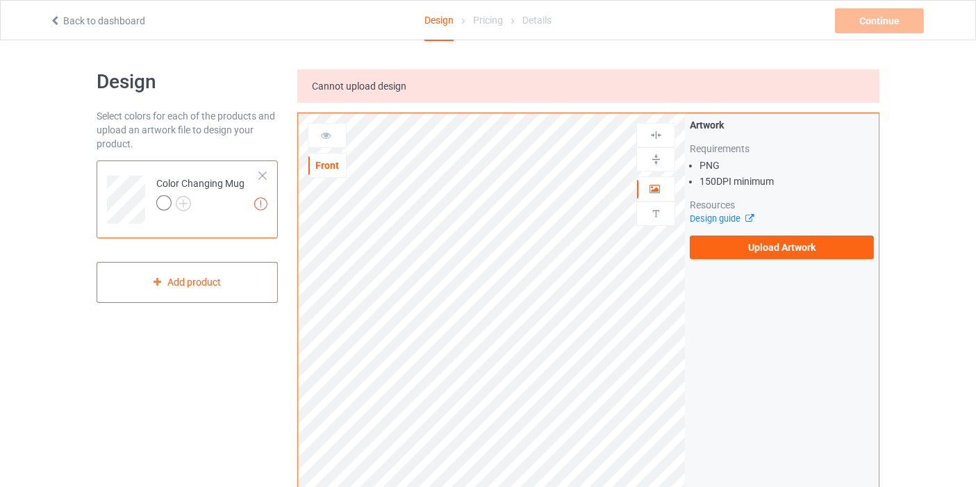
click at [527, 94] on div "Cannot upload design" at bounding box center [588, 85] width 582 height 33
click at [728, 252] on label "Upload Artwork" at bounding box center [782, 248] width 184 height 24
click at [0, 0] on input "Upload Artwork" at bounding box center [0, 0] width 0 height 0
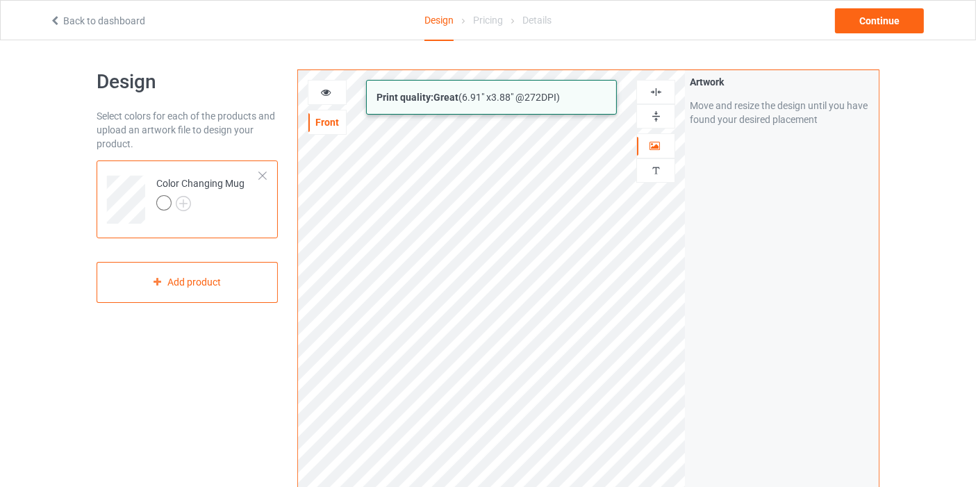
click at [714, 392] on div "Print quality: Great ( 6.91 " x 3.88 " @ 272 DPI) Front Artwork Personalized te…" at bounding box center [588, 333] width 582 height 529
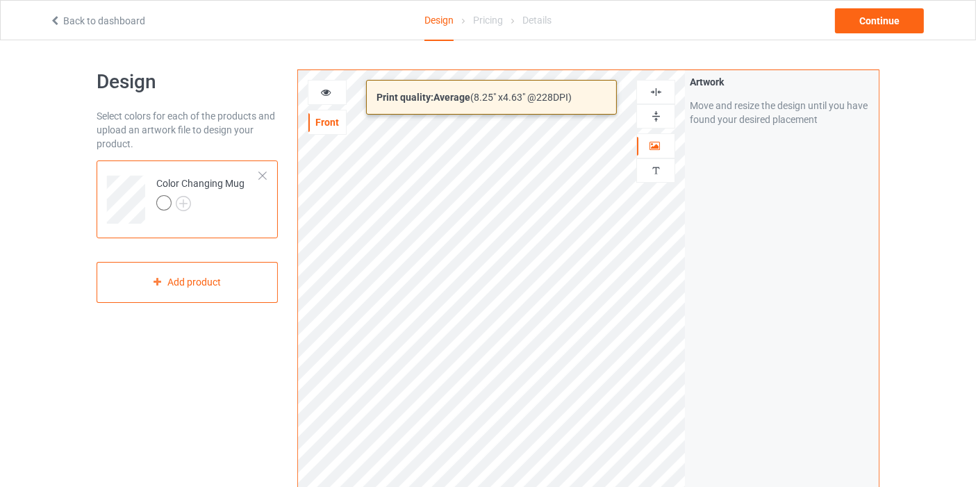
click at [688, 396] on div "Print quality: Average ( 8.25 " x 4.63 " @ 228 DPI) Front Artwork Personalized …" at bounding box center [588, 333] width 582 height 529
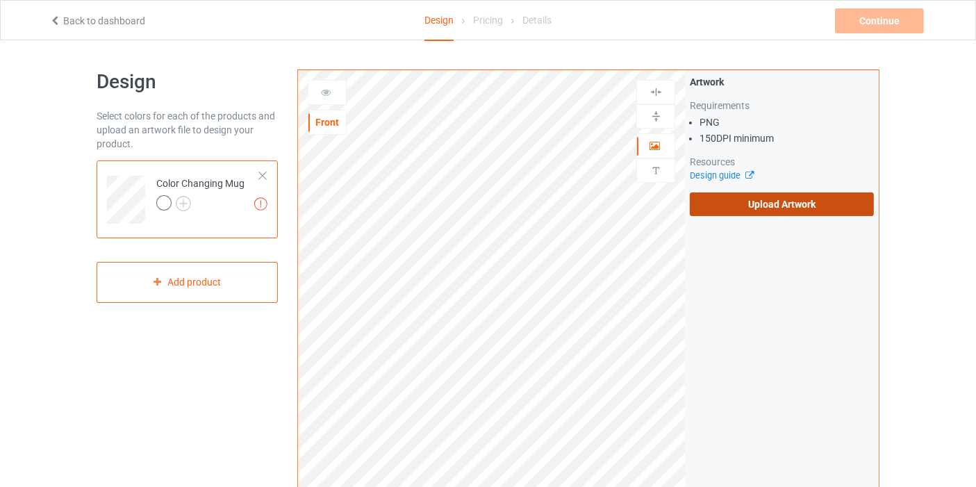
click at [855, 206] on label "Upload Artwork" at bounding box center [782, 204] width 184 height 24
click at [0, 0] on input "Upload Artwork" at bounding box center [0, 0] width 0 height 0
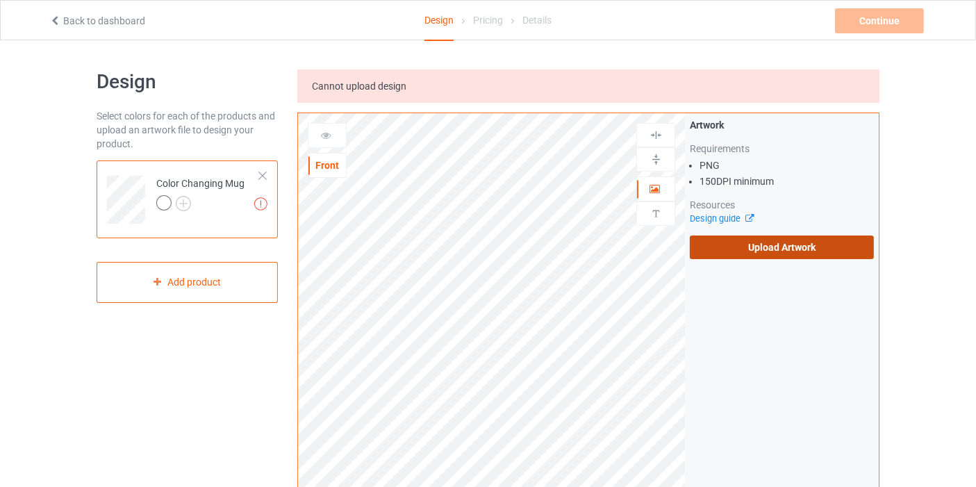
click at [709, 251] on label "Upload Artwork" at bounding box center [782, 248] width 184 height 24
click at [0, 0] on input "Upload Artwork" at bounding box center [0, 0] width 0 height 0
click at [702, 262] on div "Artwork Requirements PNG 150 DPI minimum Resources Design guide Upload Artwork" at bounding box center [782, 188] width 194 height 151
click at [706, 257] on label "Upload Artwork" at bounding box center [782, 248] width 184 height 24
click at [0, 0] on input "Upload Artwork" at bounding box center [0, 0] width 0 height 0
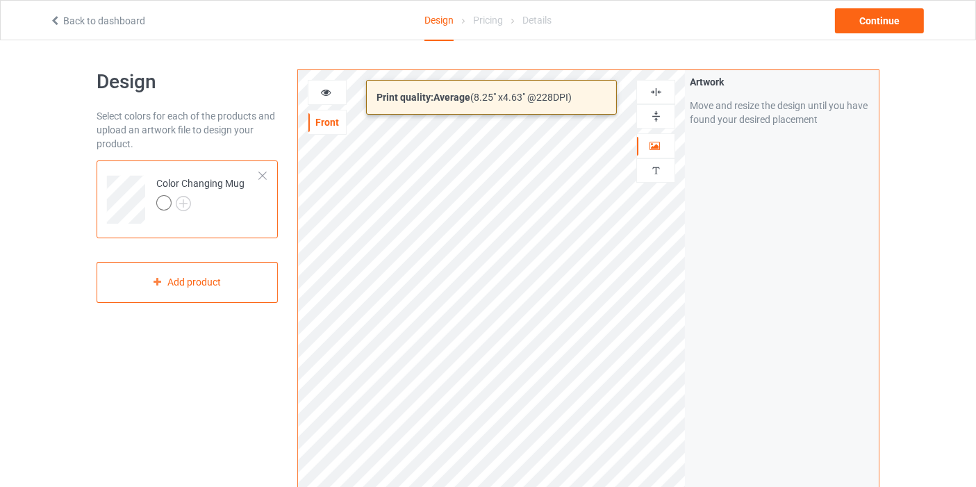
click at [684, 408] on div "Print quality: Average ( 8.25 " x 4.63 " @ 228 DPI) Front Artwork Personalized …" at bounding box center [588, 333] width 582 height 529
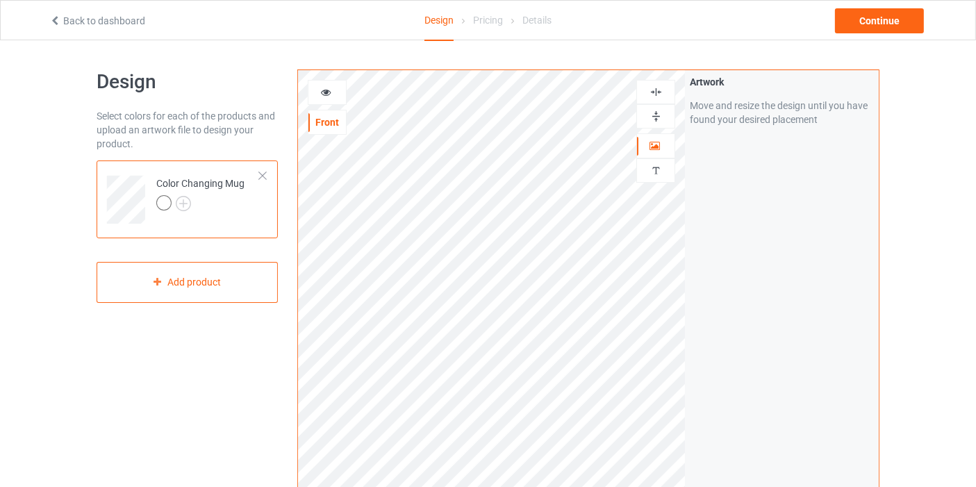
click at [327, 90] on icon at bounding box center [326, 90] width 12 height 10
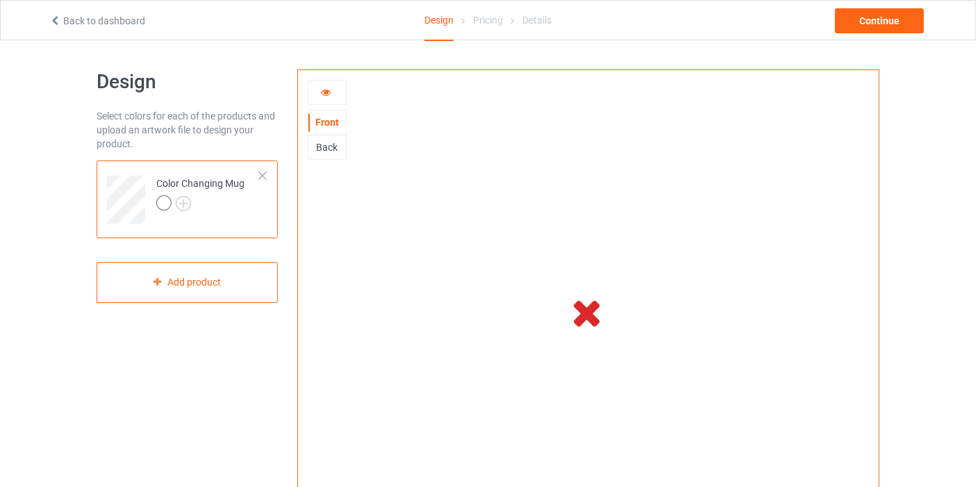
click at [337, 160] on div at bounding box center [588, 312] width 581 height 484
click at [325, 146] on div "Back" at bounding box center [327, 147] width 38 height 14
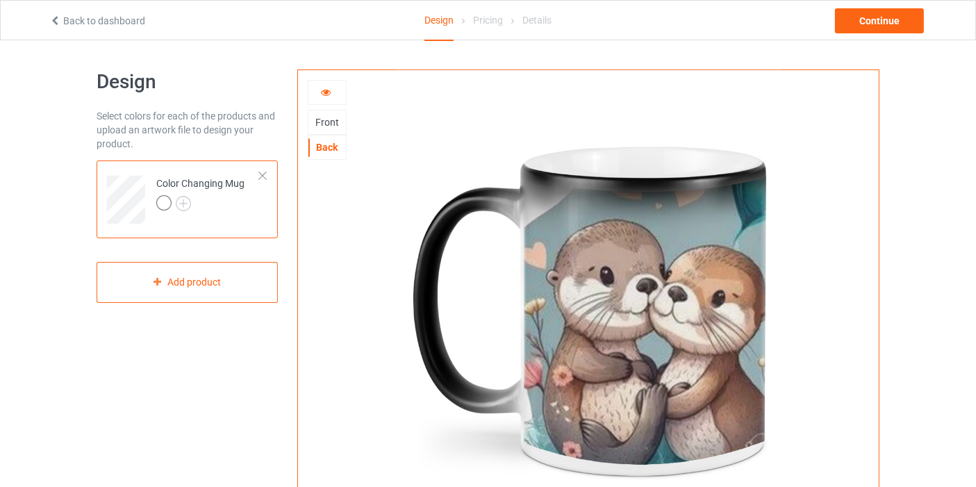
click at [313, 129] on div "Front" at bounding box center [327, 122] width 39 height 25
click at [333, 122] on div "Front" at bounding box center [327, 122] width 38 height 14
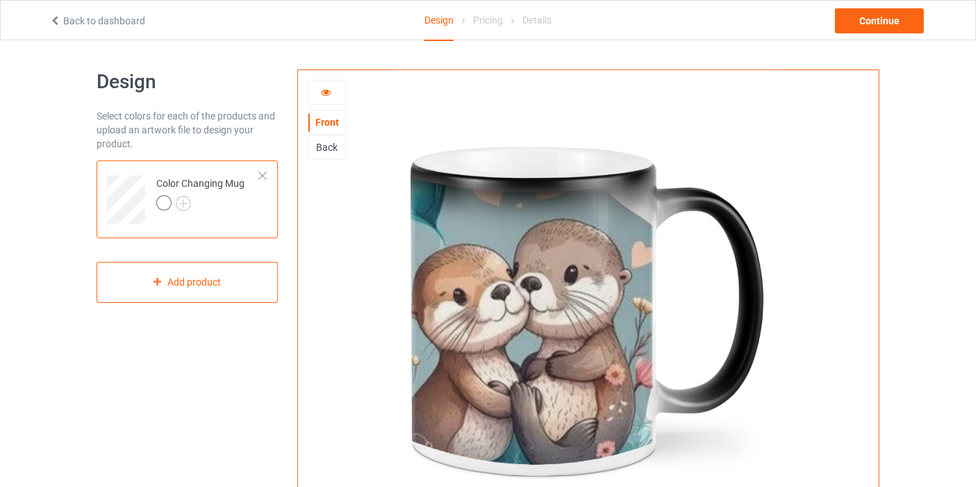
click at [331, 141] on div "Back" at bounding box center [327, 147] width 38 height 14
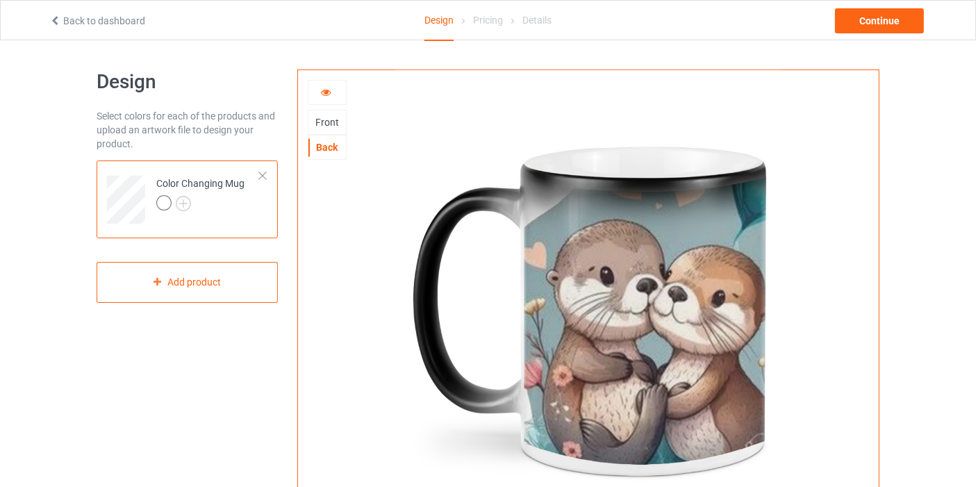
click at [347, 126] on div at bounding box center [588, 312] width 581 height 484
click at [333, 117] on div "Front" at bounding box center [327, 122] width 38 height 14
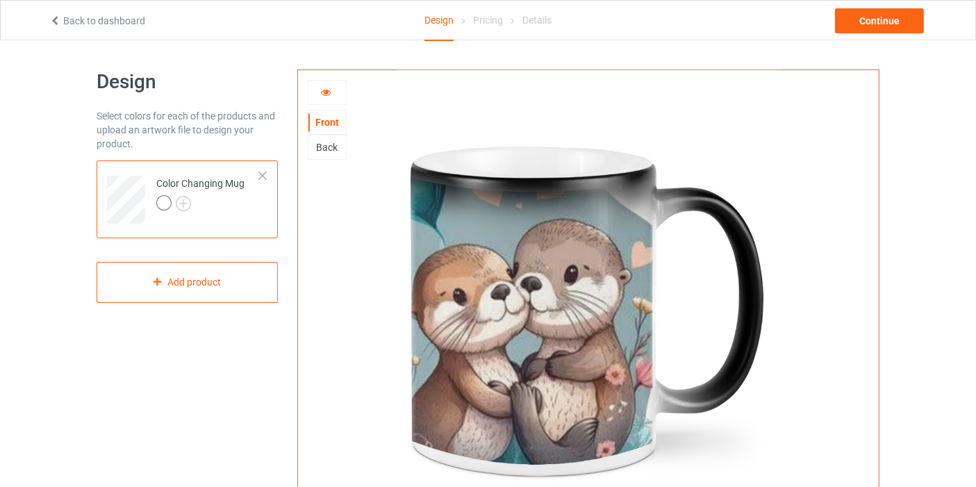
drag, startPoint x: 323, startPoint y: 91, endPoint x: 320, endPoint y: 104, distance: 12.8
click at [323, 89] on icon at bounding box center [326, 90] width 12 height 10
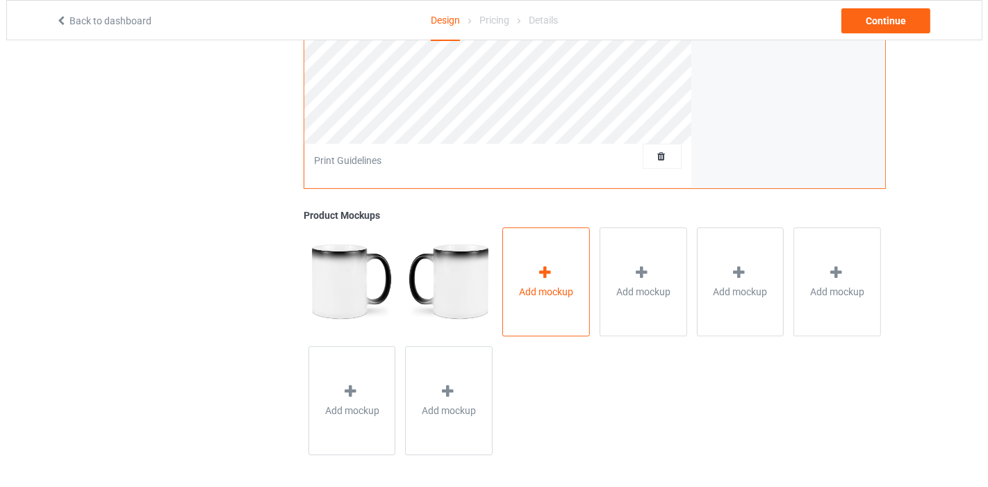
scroll to position [411, 0]
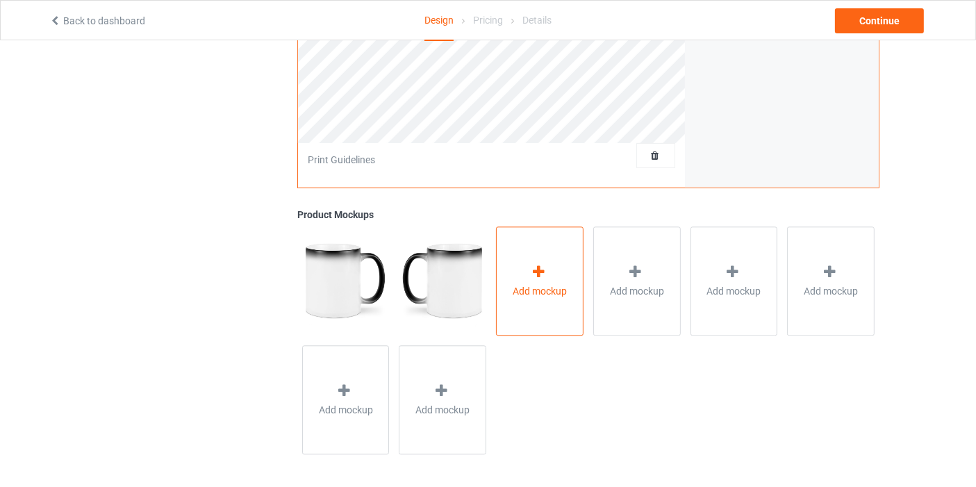
click at [567, 284] on span "Add mockup" at bounding box center [540, 291] width 54 height 14
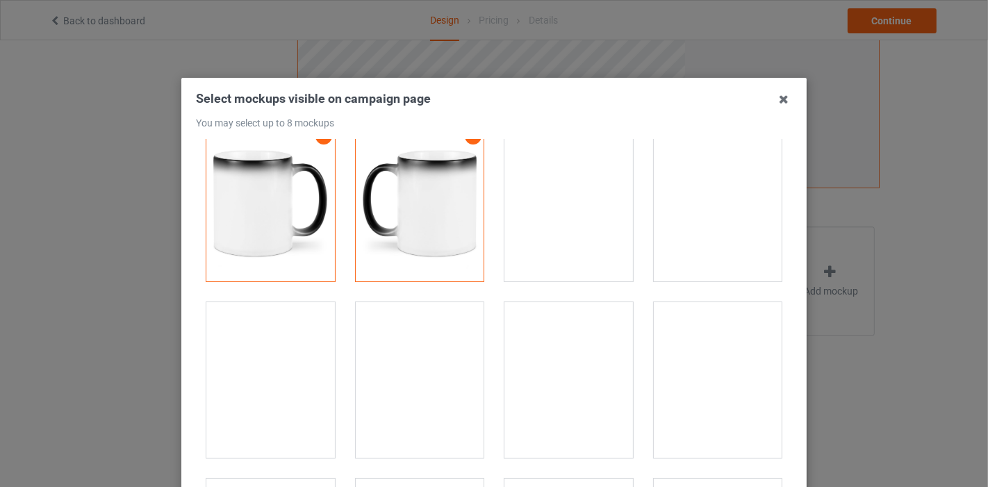
scroll to position [0, 0]
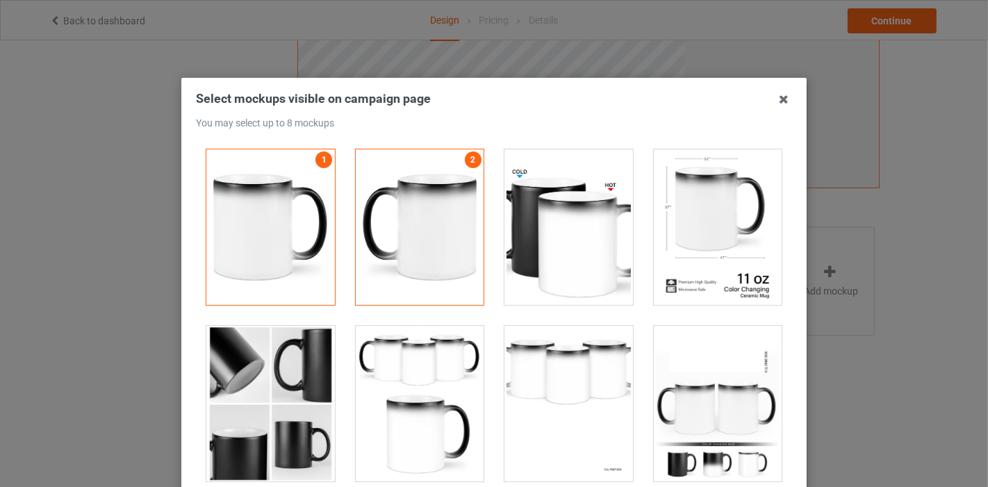
click at [592, 249] on div at bounding box center [568, 227] width 129 height 156
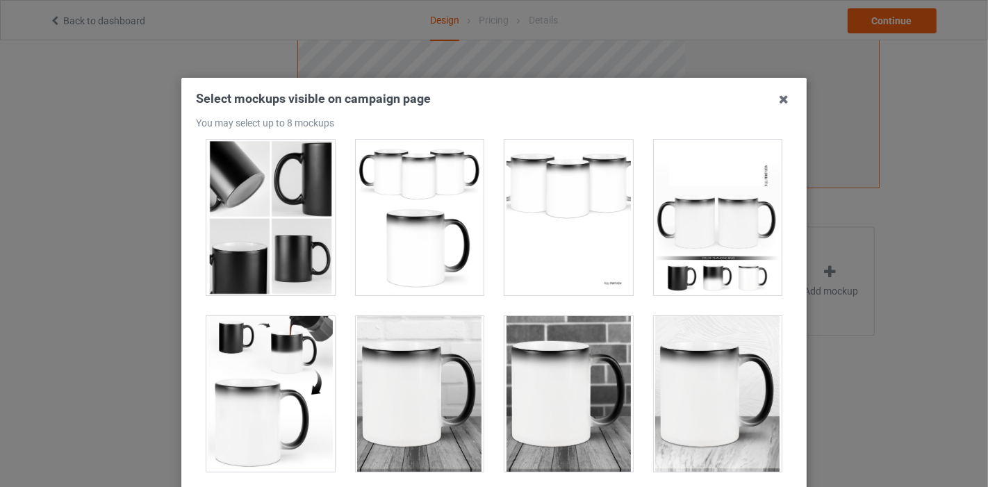
scroll to position [154, 0]
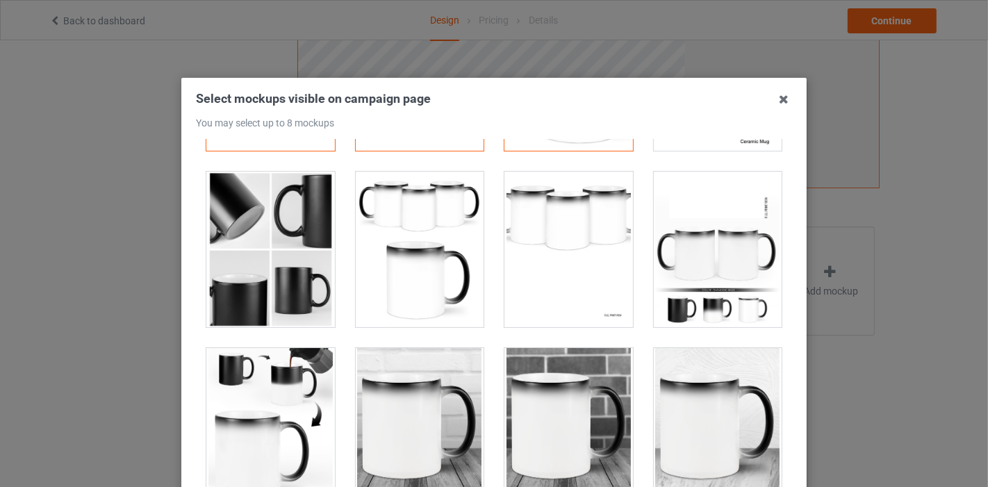
click at [431, 264] on div at bounding box center [420, 250] width 129 height 156
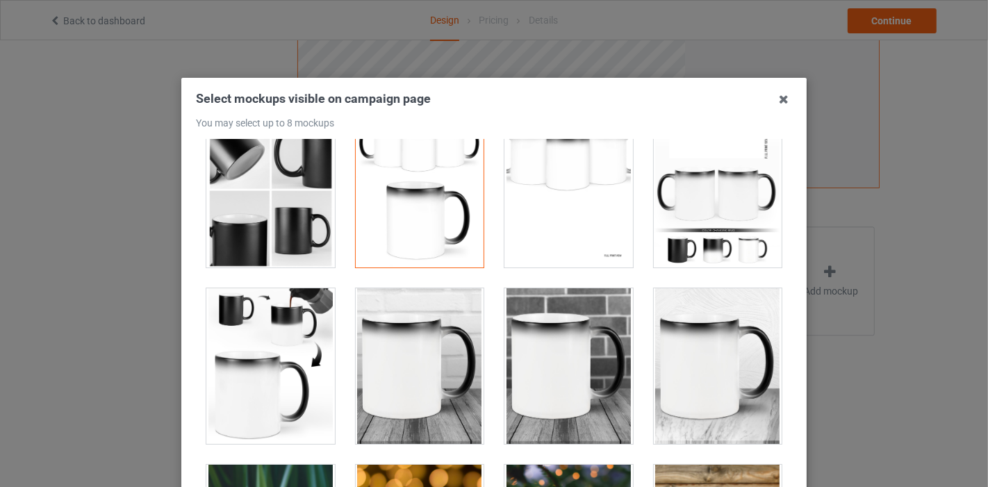
scroll to position [386, 0]
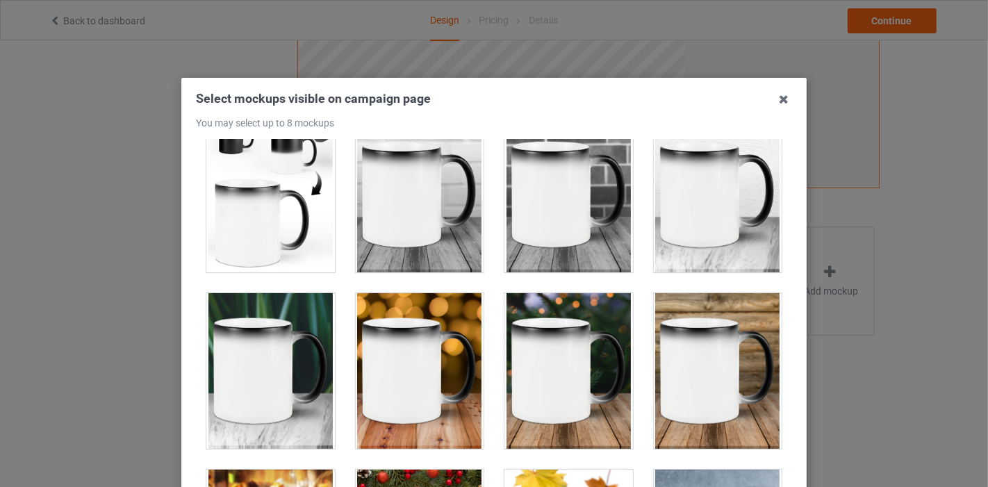
click at [494, 258] on div at bounding box center [568, 194] width 149 height 176
click at [459, 255] on div at bounding box center [420, 195] width 129 height 156
click at [725, 379] on div at bounding box center [718, 371] width 129 height 156
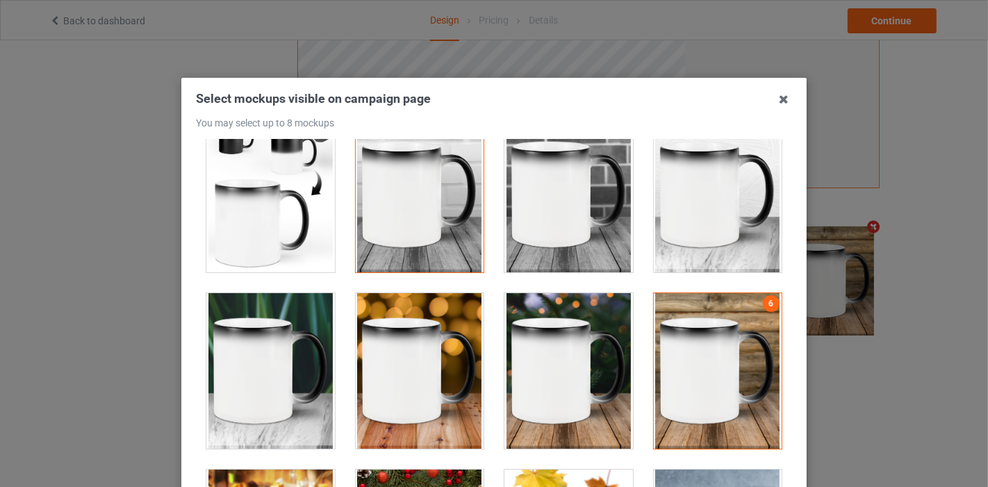
scroll to position [308, 0]
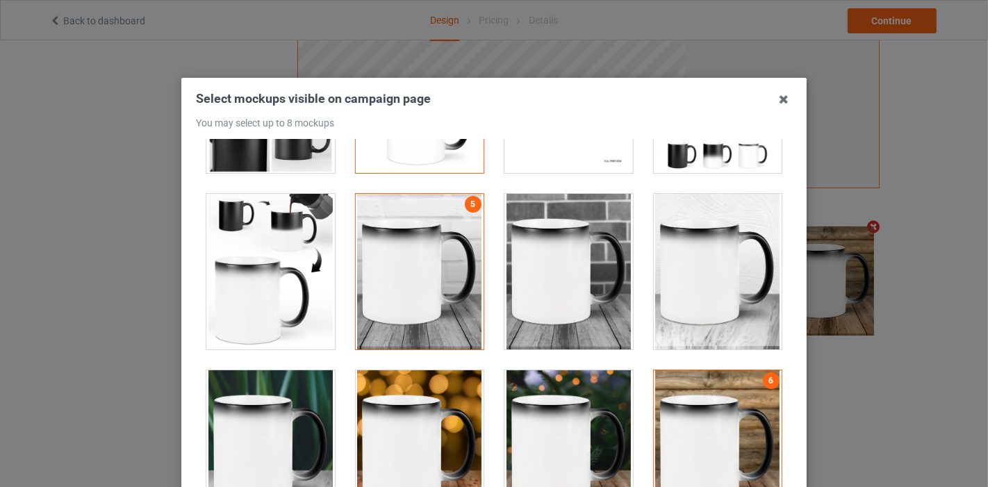
click at [714, 396] on div at bounding box center [718, 448] width 129 height 156
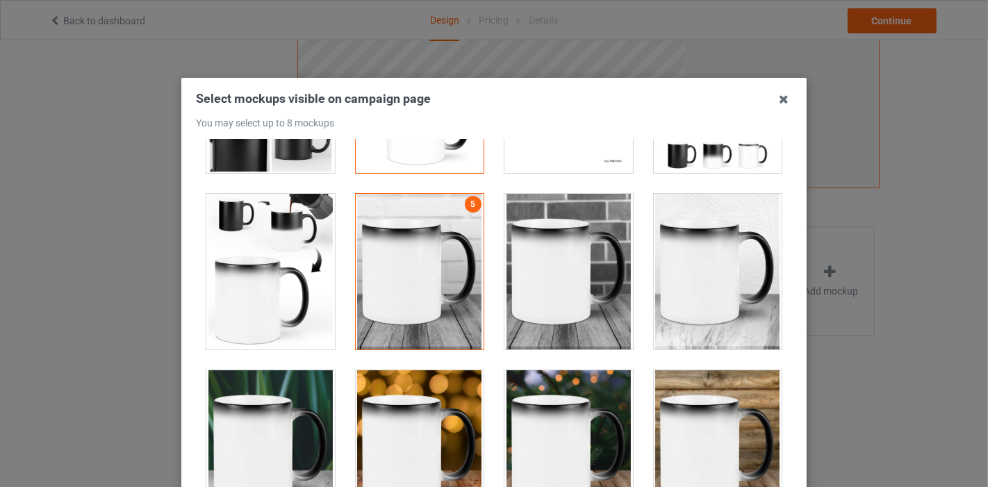
scroll to position [386, 0]
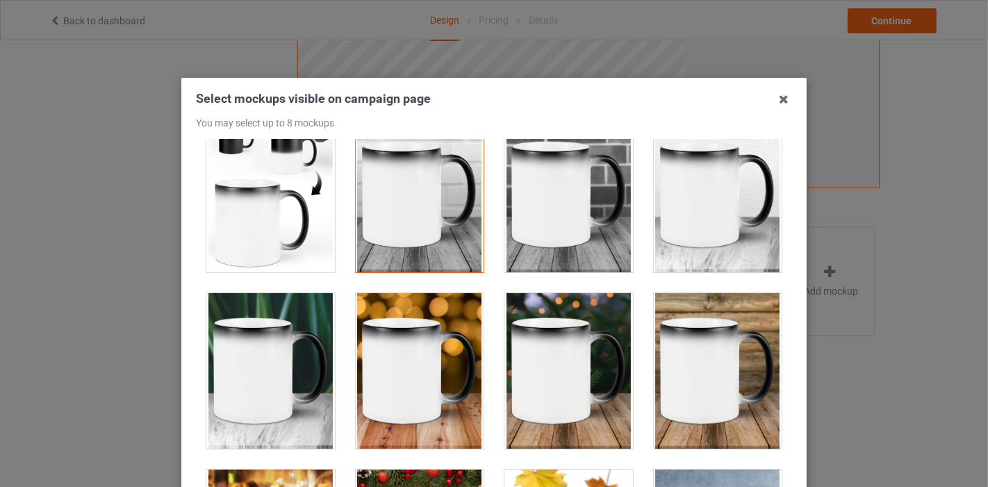
click at [555, 381] on div at bounding box center [568, 371] width 129 height 156
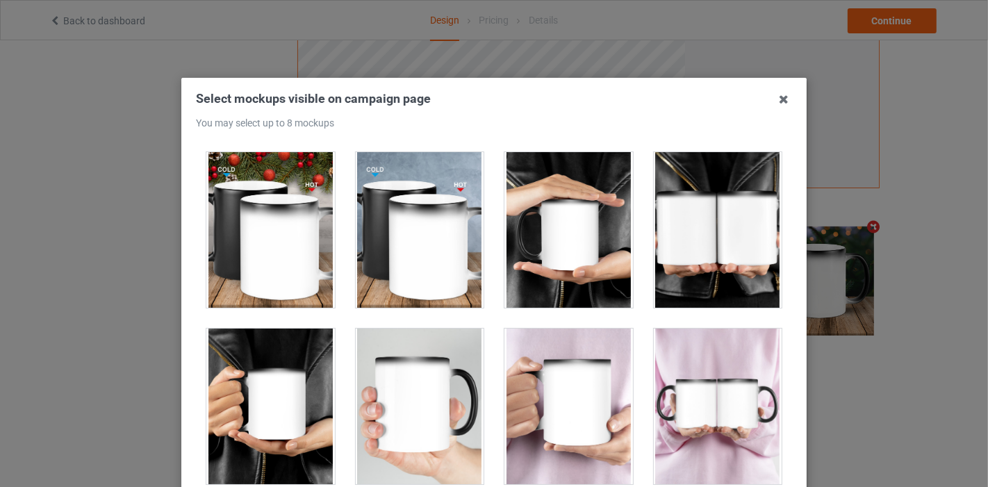
scroll to position [1235, 0]
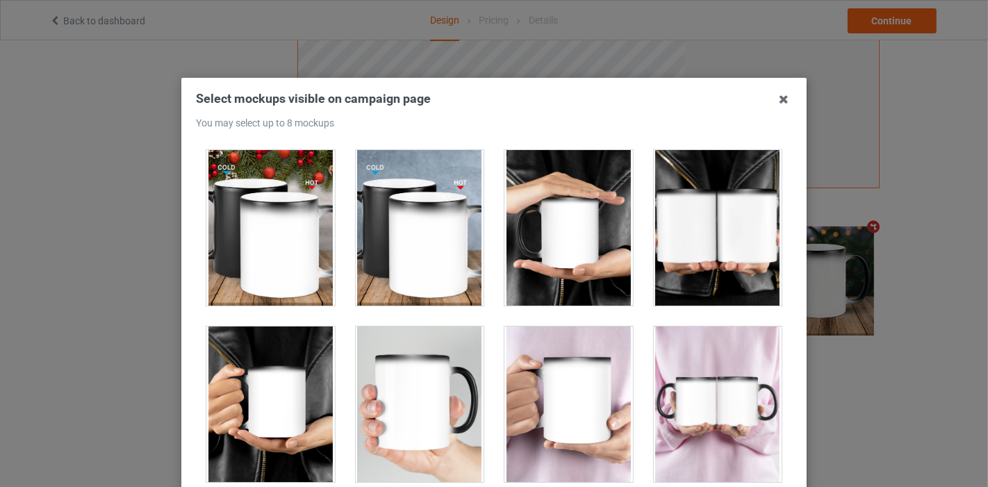
click at [412, 225] on div at bounding box center [420, 228] width 129 height 156
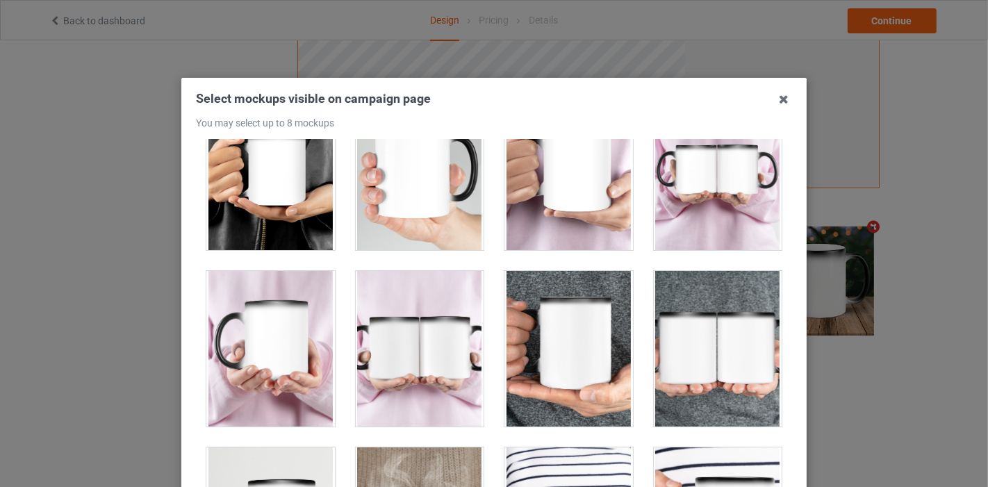
scroll to position [1544, 0]
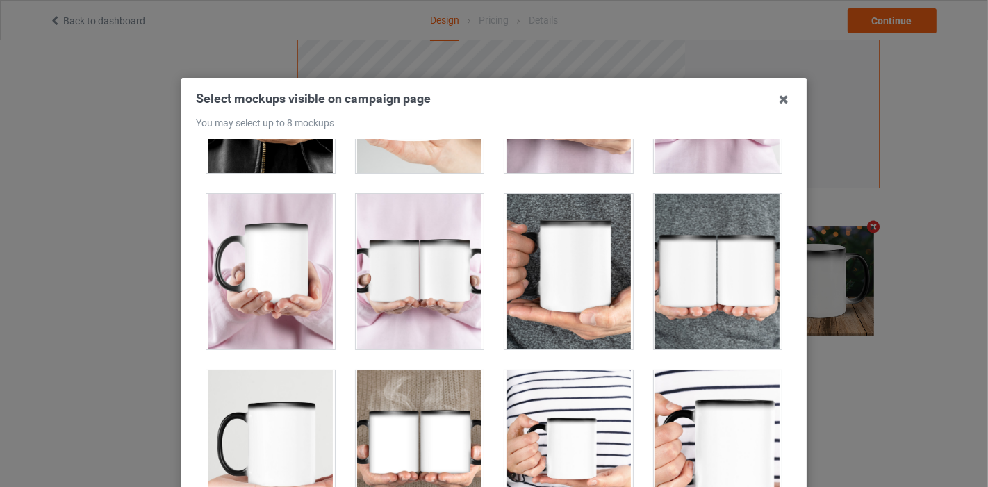
click at [275, 438] on div at bounding box center [270, 448] width 129 height 156
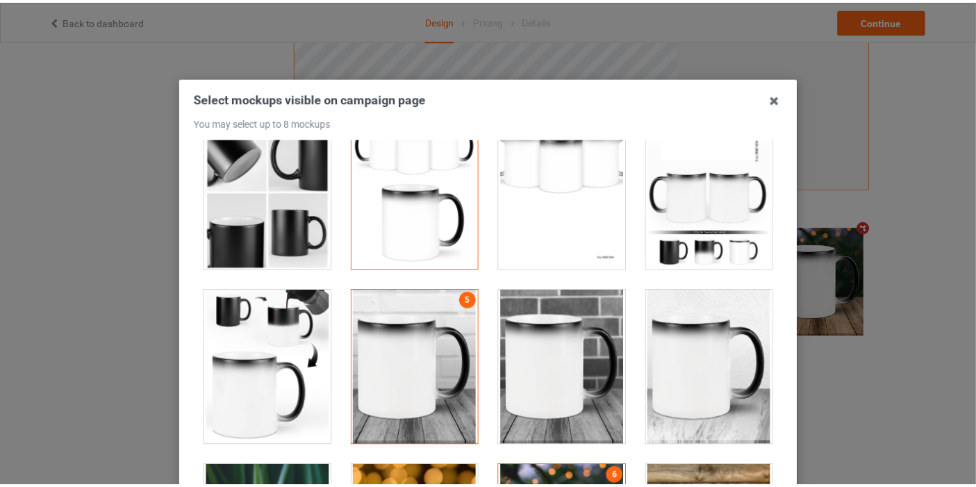
scroll to position [77, 0]
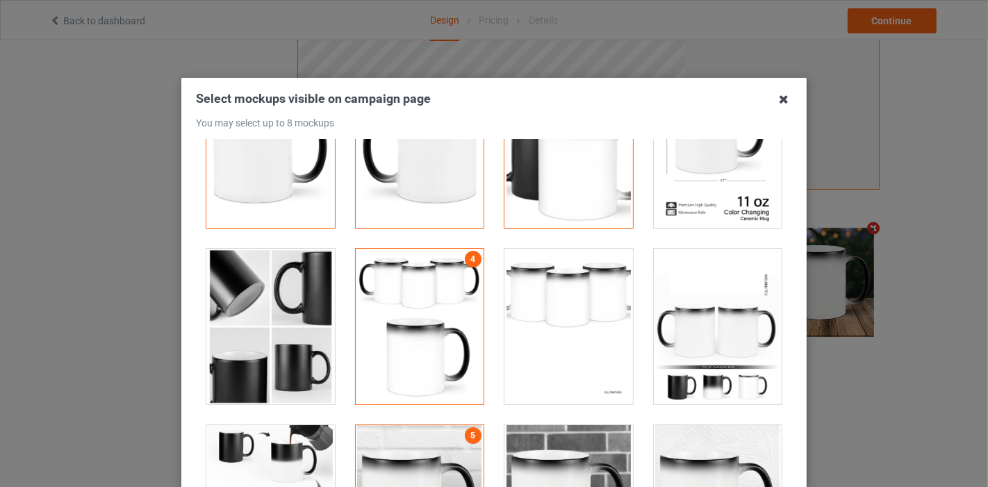
click at [782, 102] on icon at bounding box center [784, 99] width 22 height 22
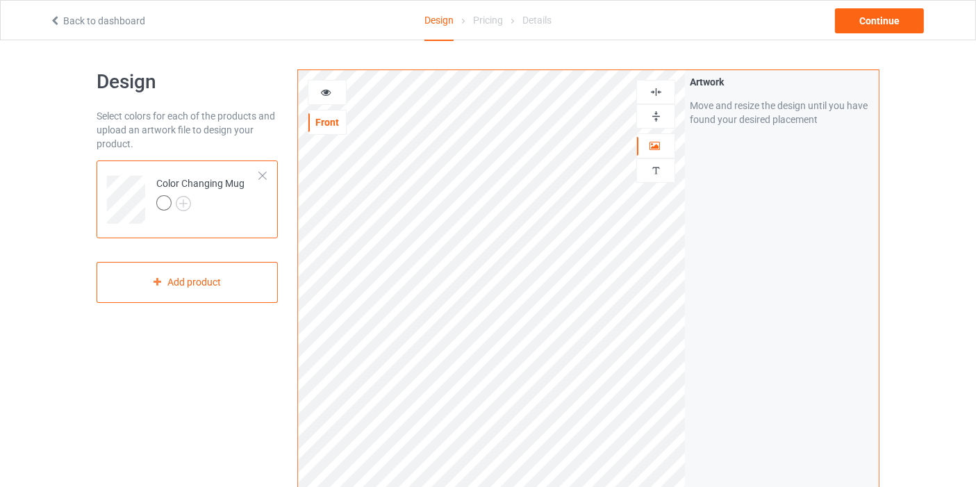
scroll to position [0, 0]
click at [181, 207] on img at bounding box center [183, 203] width 15 height 15
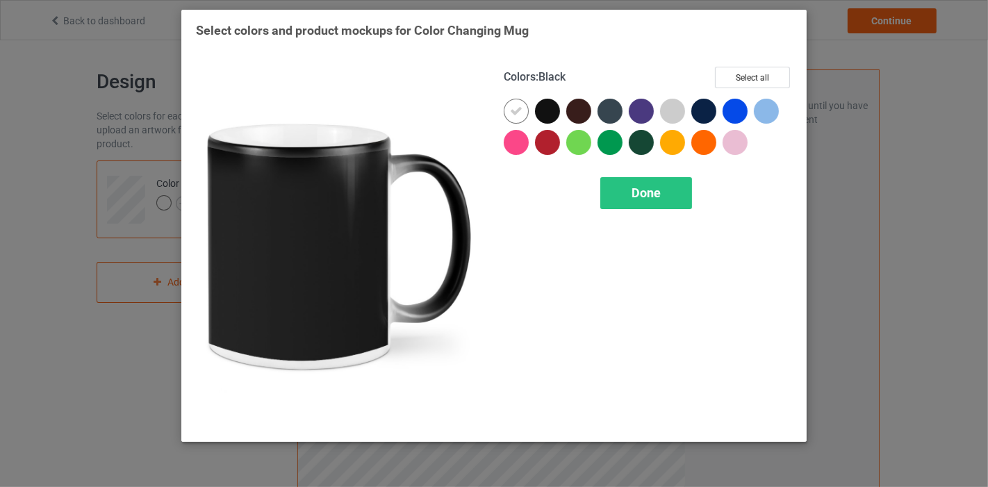
click at [543, 110] on div at bounding box center [547, 111] width 25 height 25
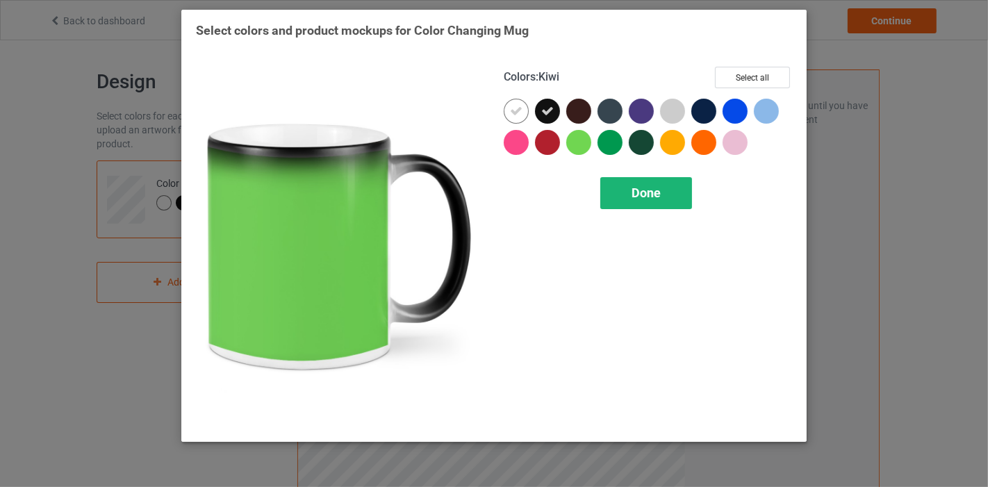
click at [631, 204] on div "Done" at bounding box center [646, 193] width 92 height 32
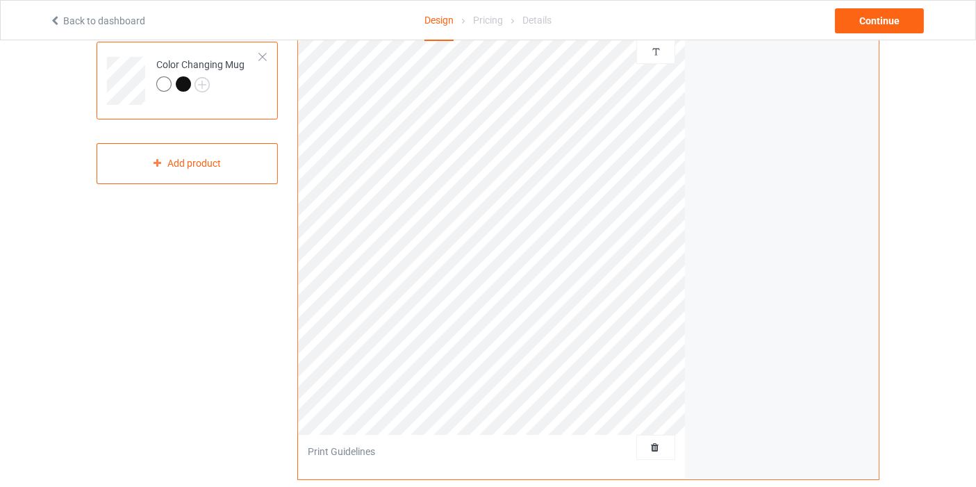
scroll to position [101, 0]
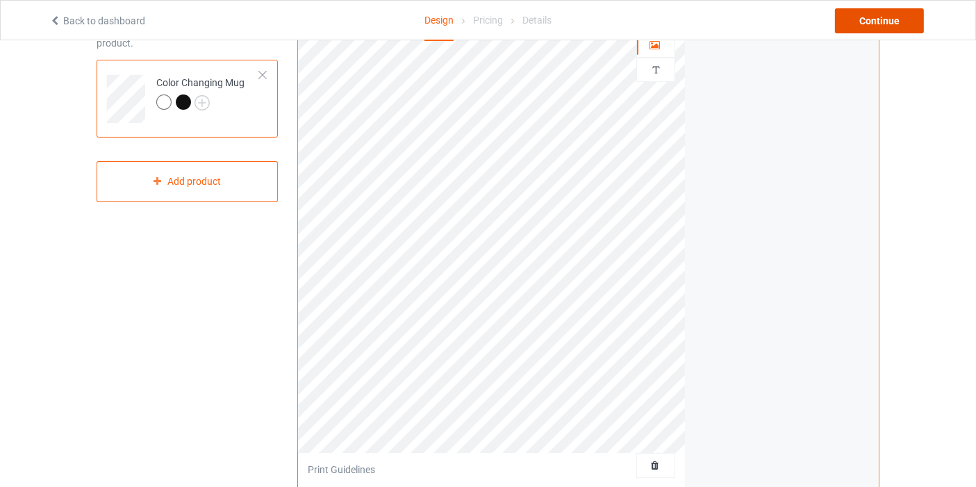
click at [864, 19] on div "Continue" at bounding box center [879, 20] width 89 height 25
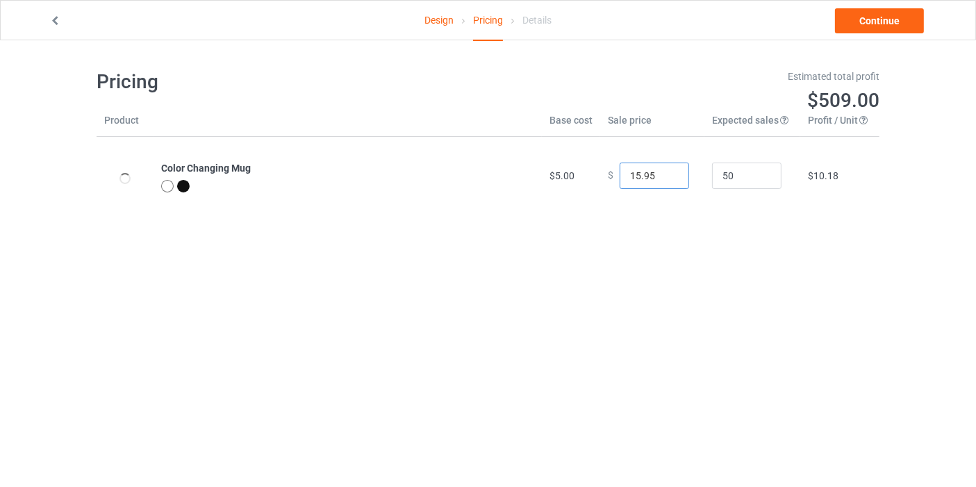
click at [666, 179] on input "15.95" at bounding box center [654, 176] width 69 height 26
click at [668, 173] on input "16.95" at bounding box center [654, 176] width 69 height 26
type input "15.95"
click at [665, 176] on input "15.95" at bounding box center [654, 176] width 69 height 26
click at [901, 29] on link "Continue" at bounding box center [879, 20] width 89 height 25
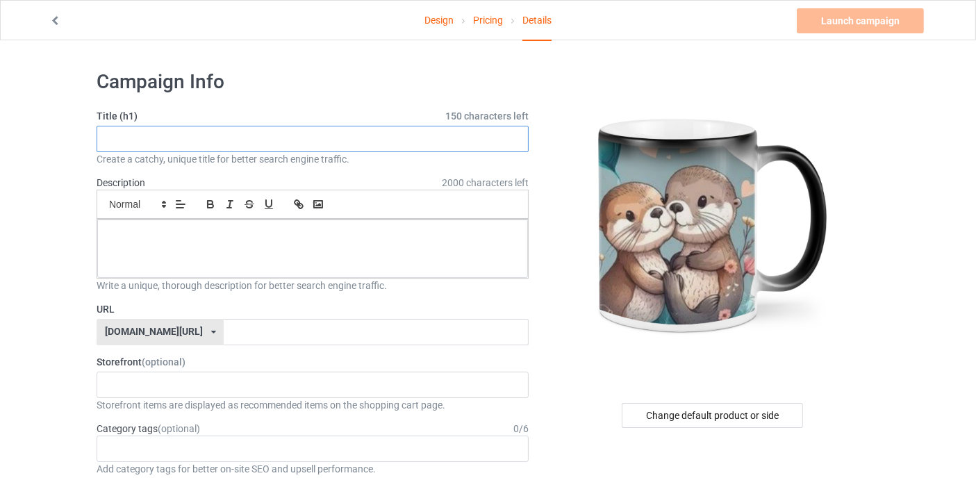
click at [385, 135] on input "text" at bounding box center [313, 139] width 432 height 26
type input "n"
drag, startPoint x: 105, startPoint y: 135, endPoint x: 290, endPoint y: 142, distance: 185.6
click at [290, 142] on input "New color changing mug for otter lovers" at bounding box center [313, 139] width 432 height 26
type input "New color changing mug for otter lovers"
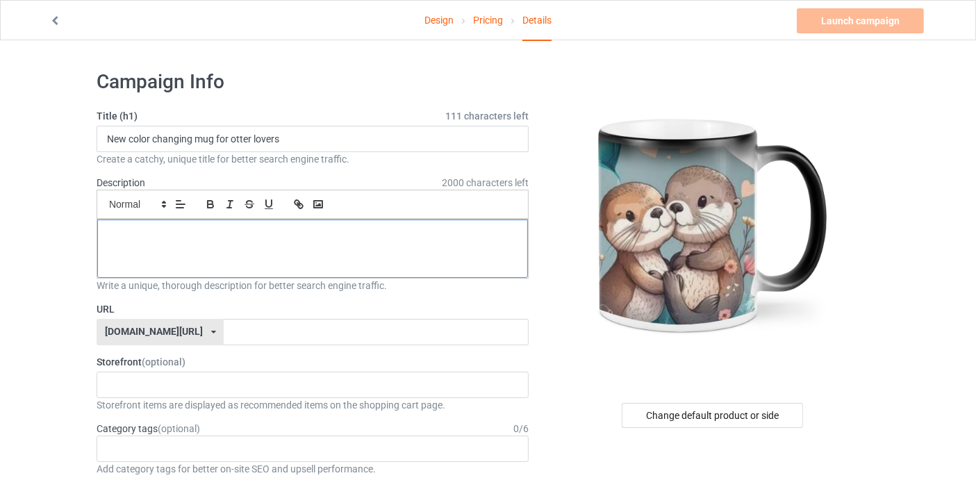
click at [249, 225] on div at bounding box center [312, 249] width 431 height 58
click at [249, 226] on div at bounding box center [312, 249] width 431 height 58
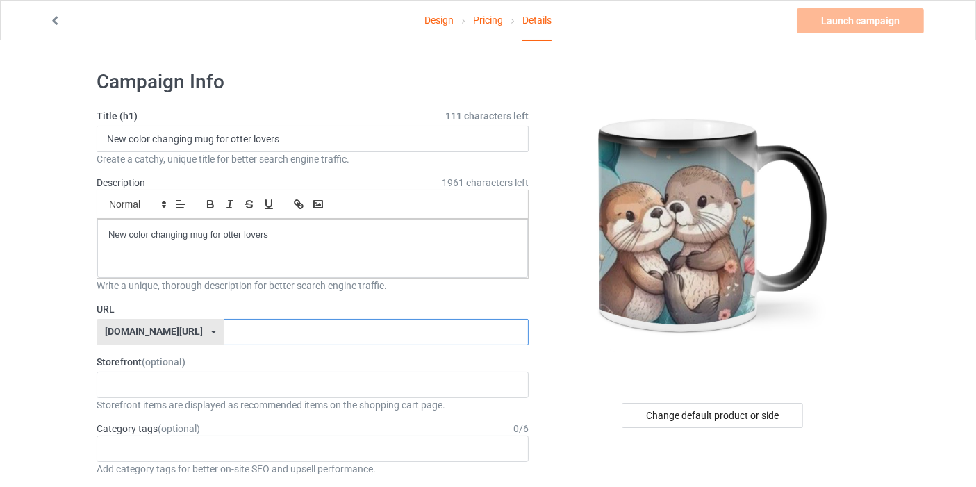
paste input "New color changing mug for otter lovers"
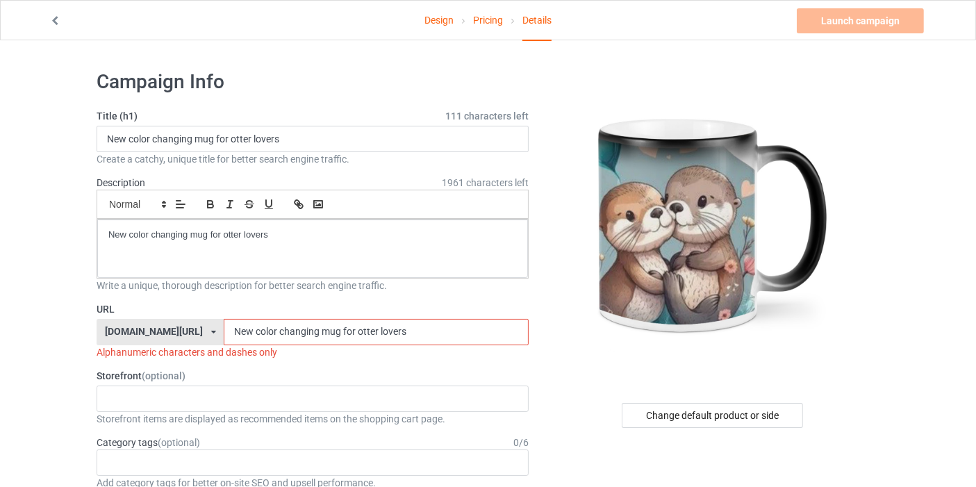
click at [224, 329] on input "New color changing mug for otter lovers" at bounding box center [376, 332] width 304 height 26
click at [242, 329] on input "New-color changing mug for otter lovers" at bounding box center [376, 332] width 304 height 26
click at [282, 324] on input "New-color-changing mug for otter lovers" at bounding box center [376, 332] width 304 height 26
click at [304, 327] on input "New-color-changing-mug for otter lovers" at bounding box center [376, 332] width 304 height 26
click at [322, 332] on input "New-color-changing-mug-for otter lovers" at bounding box center [376, 332] width 304 height 26
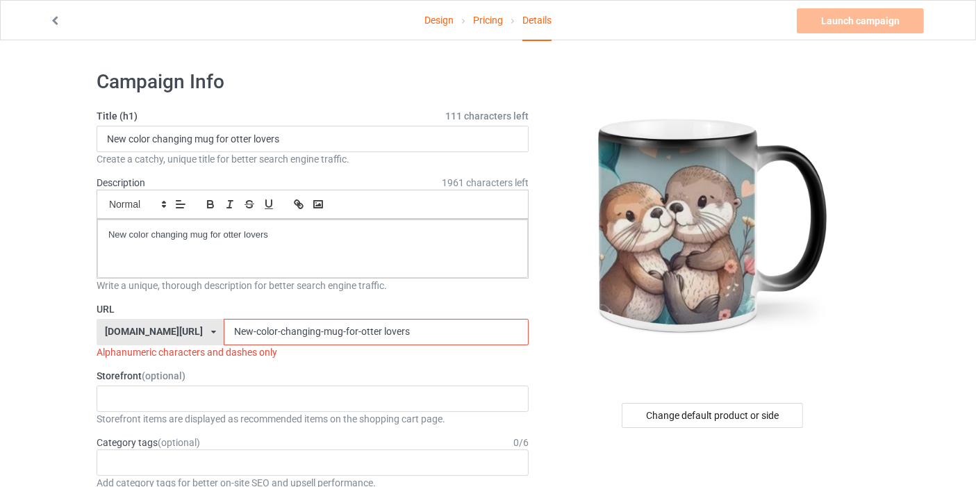
click at [342, 328] on input "New-color-changing-mug-for-otter lovers" at bounding box center [376, 332] width 304 height 26
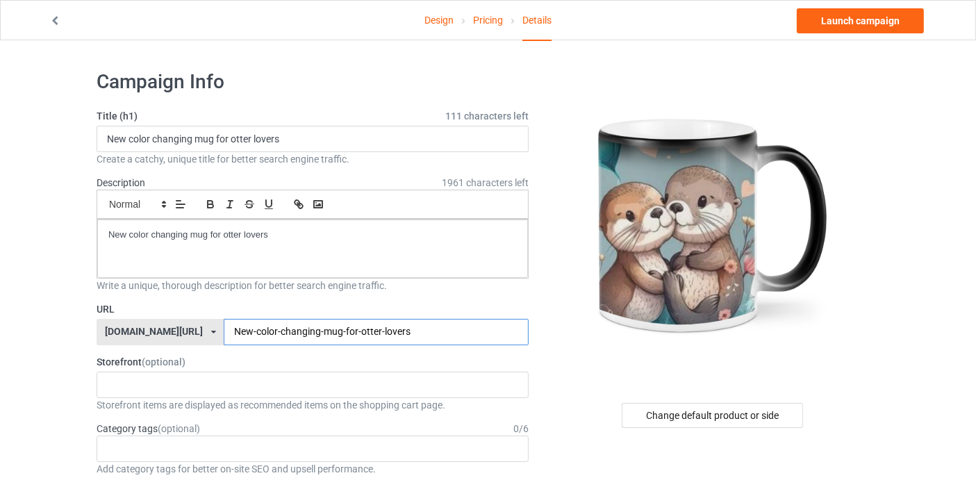
type input "New-color-changing-mug-for-otter-lovers"
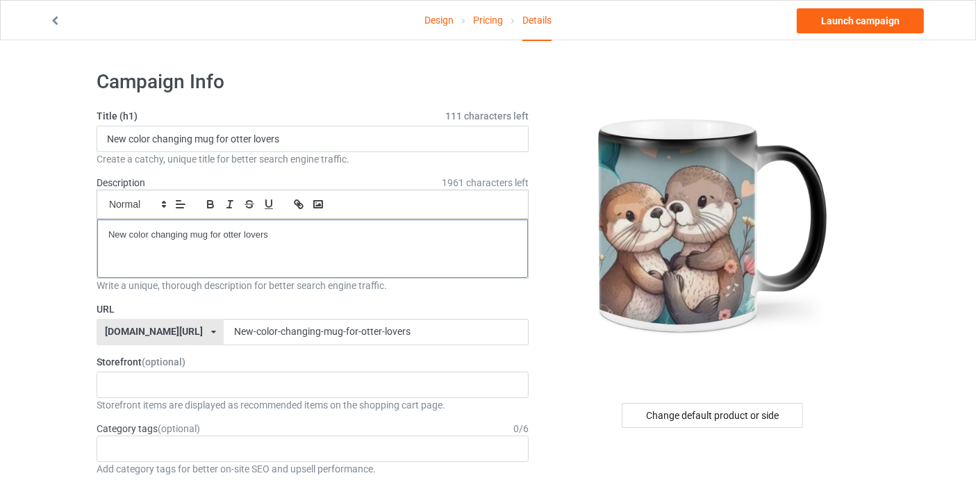
click at [318, 231] on p "New color changing mug for otter lovers" at bounding box center [312, 235] width 409 height 13
click at [202, 452] on div "Age > 1-19 > 1 Age > 1-12 Months > 1 Month Age > 1-12 Months Age > 1-19 Age > 1…" at bounding box center [313, 449] width 432 height 26
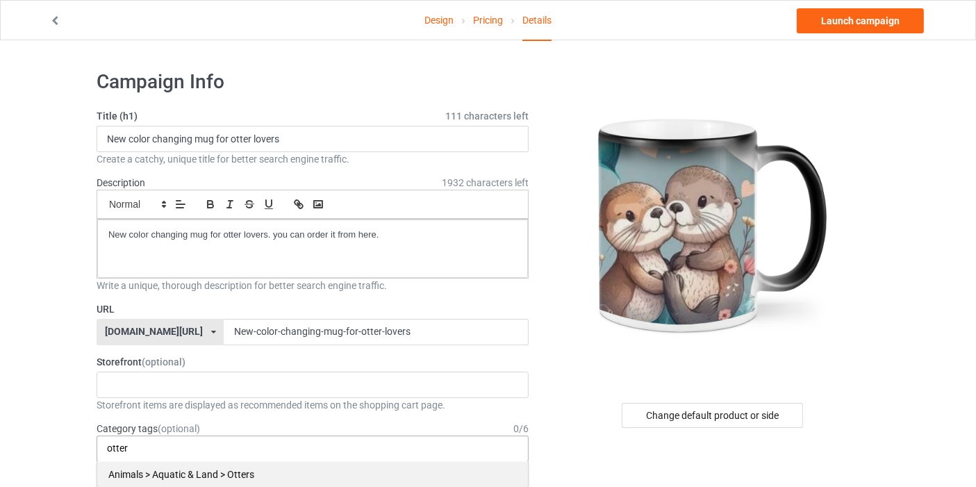
type input "otter"
click at [220, 471] on div "Animals > Aquatic & Land > Otters" at bounding box center [312, 474] width 431 height 26
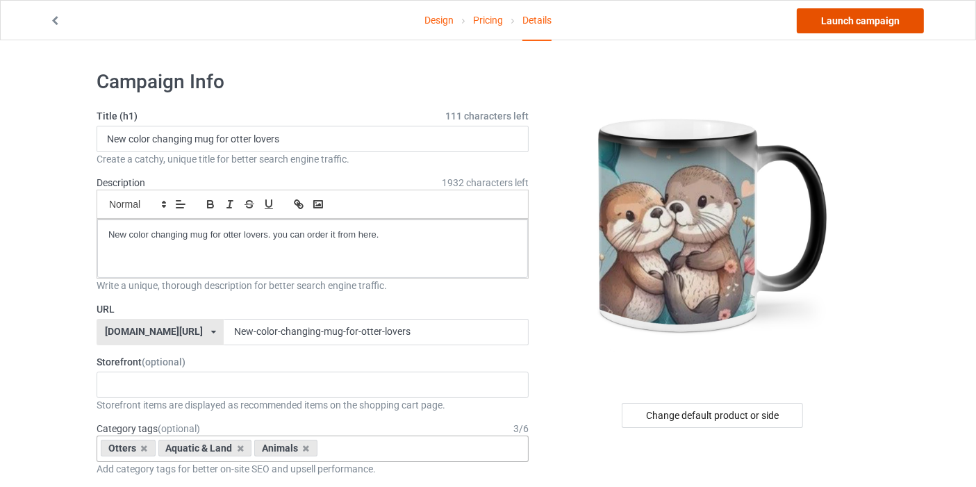
click at [903, 14] on link "Launch campaign" at bounding box center [860, 20] width 127 height 25
